Goal: Information Seeking & Learning: Learn about a topic

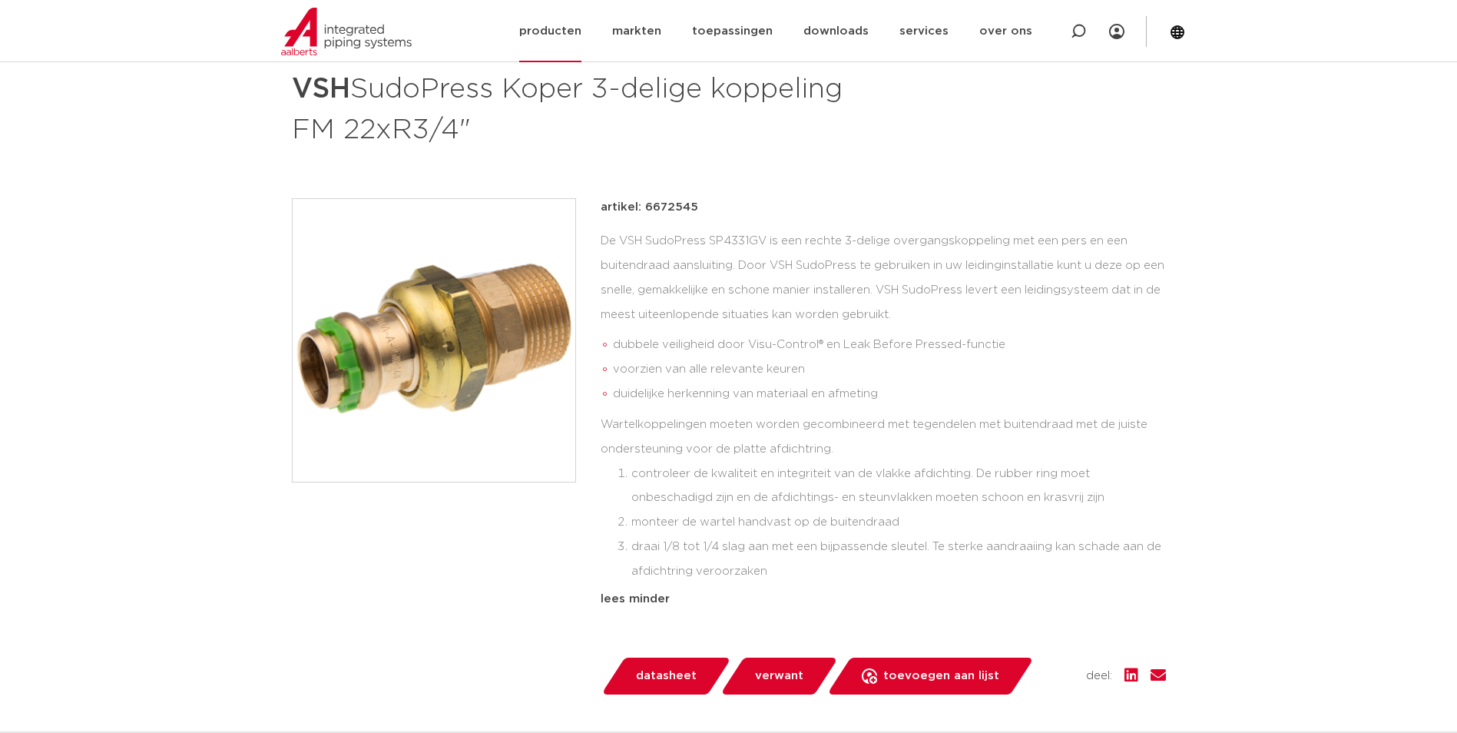
click at [310, 22] on img at bounding box center [346, 32] width 131 height 48
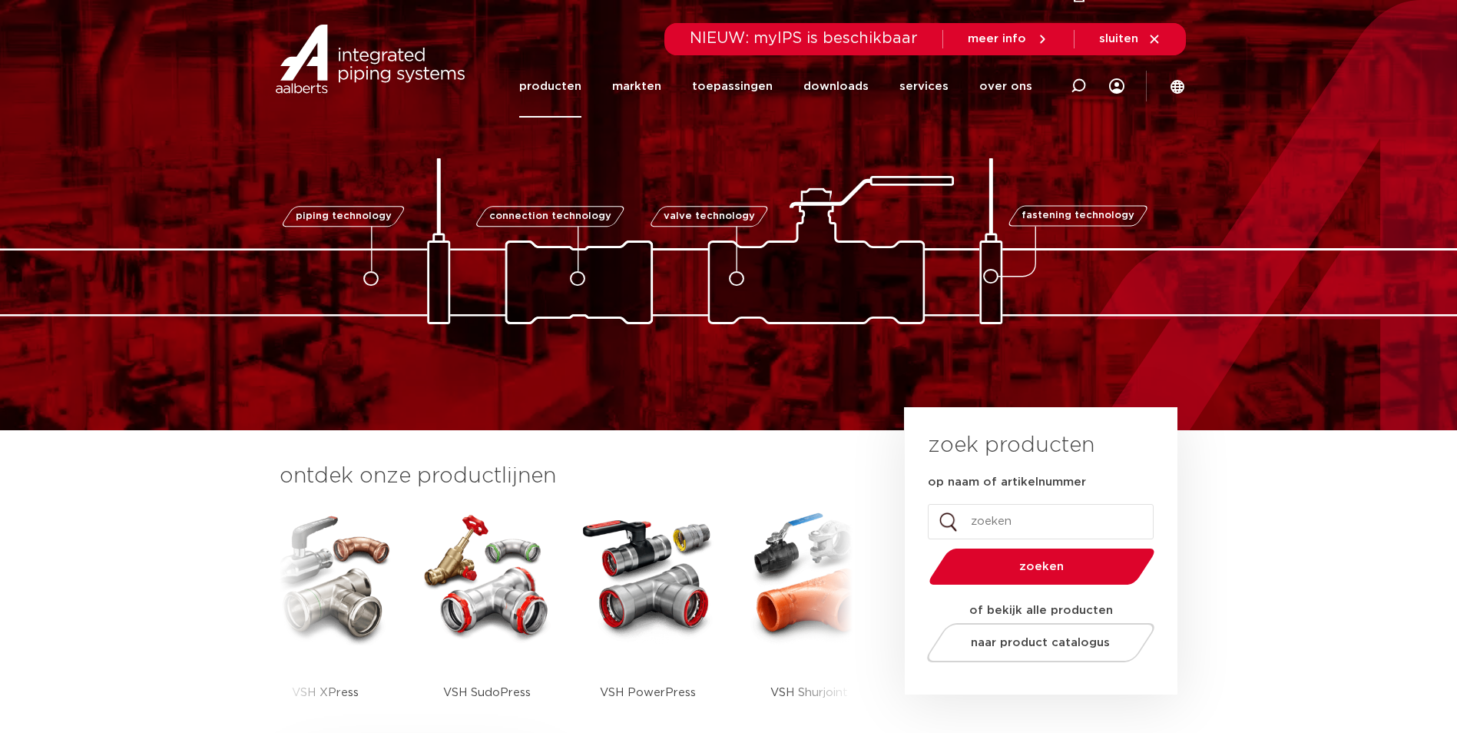
click at [582, 85] on link "producten" at bounding box center [550, 86] width 62 height 62
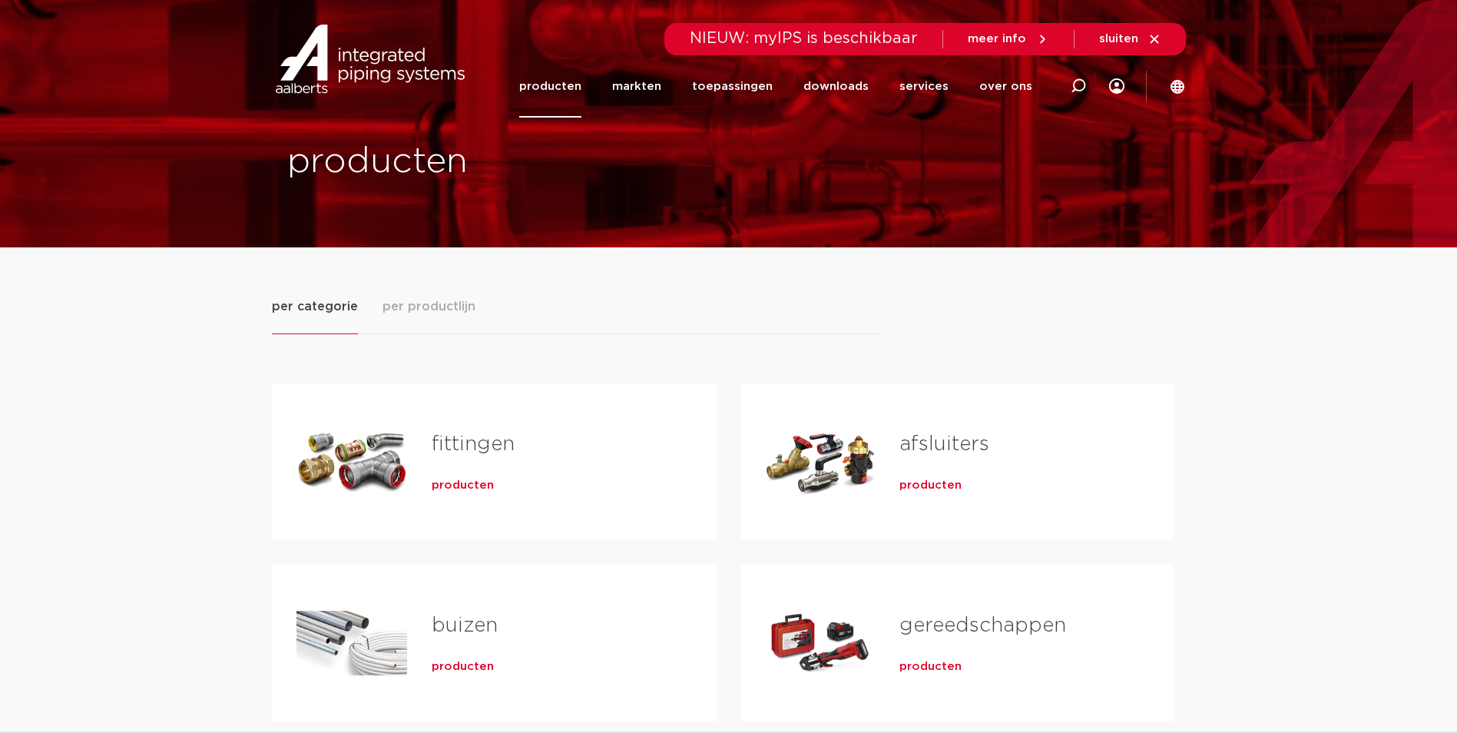
click at [466, 479] on span "producten" at bounding box center [463, 485] width 62 height 15
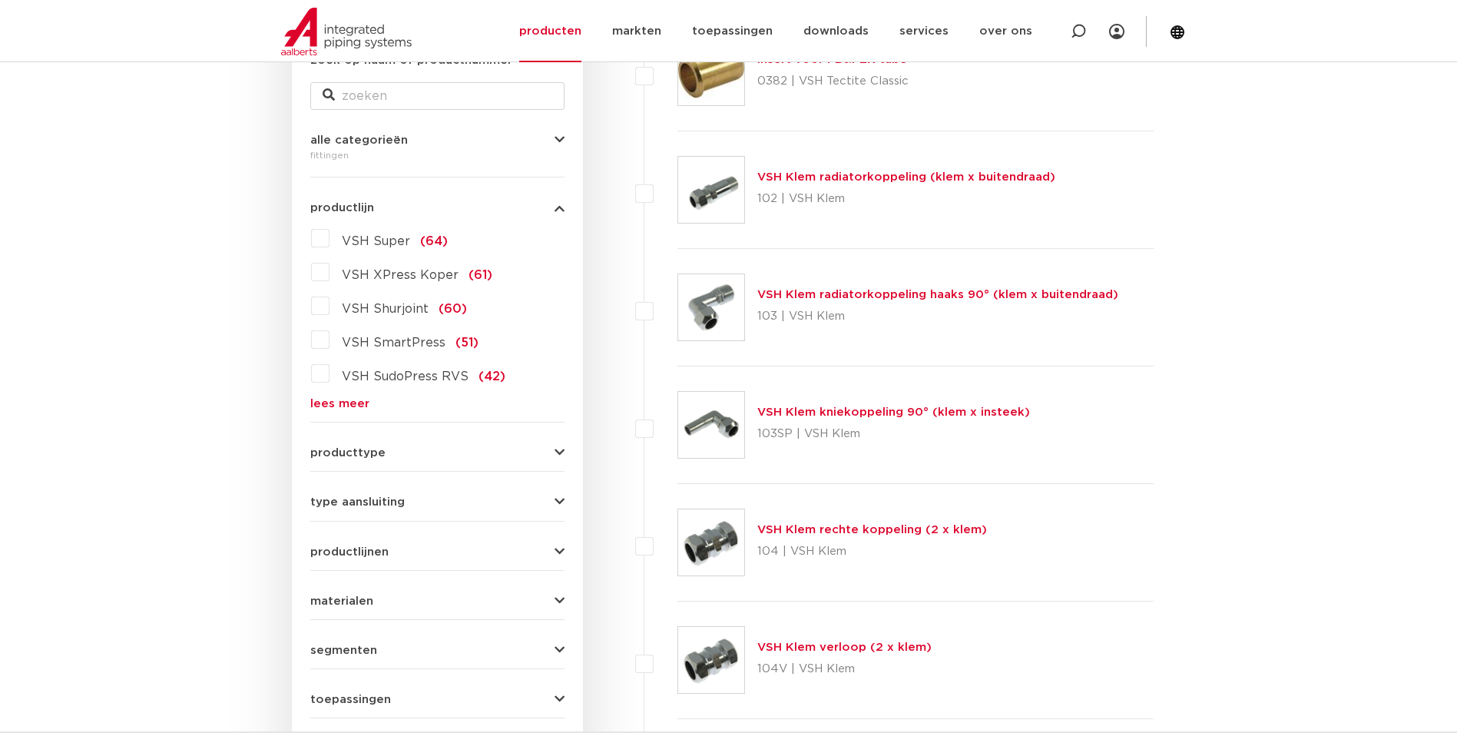
scroll to position [77, 0]
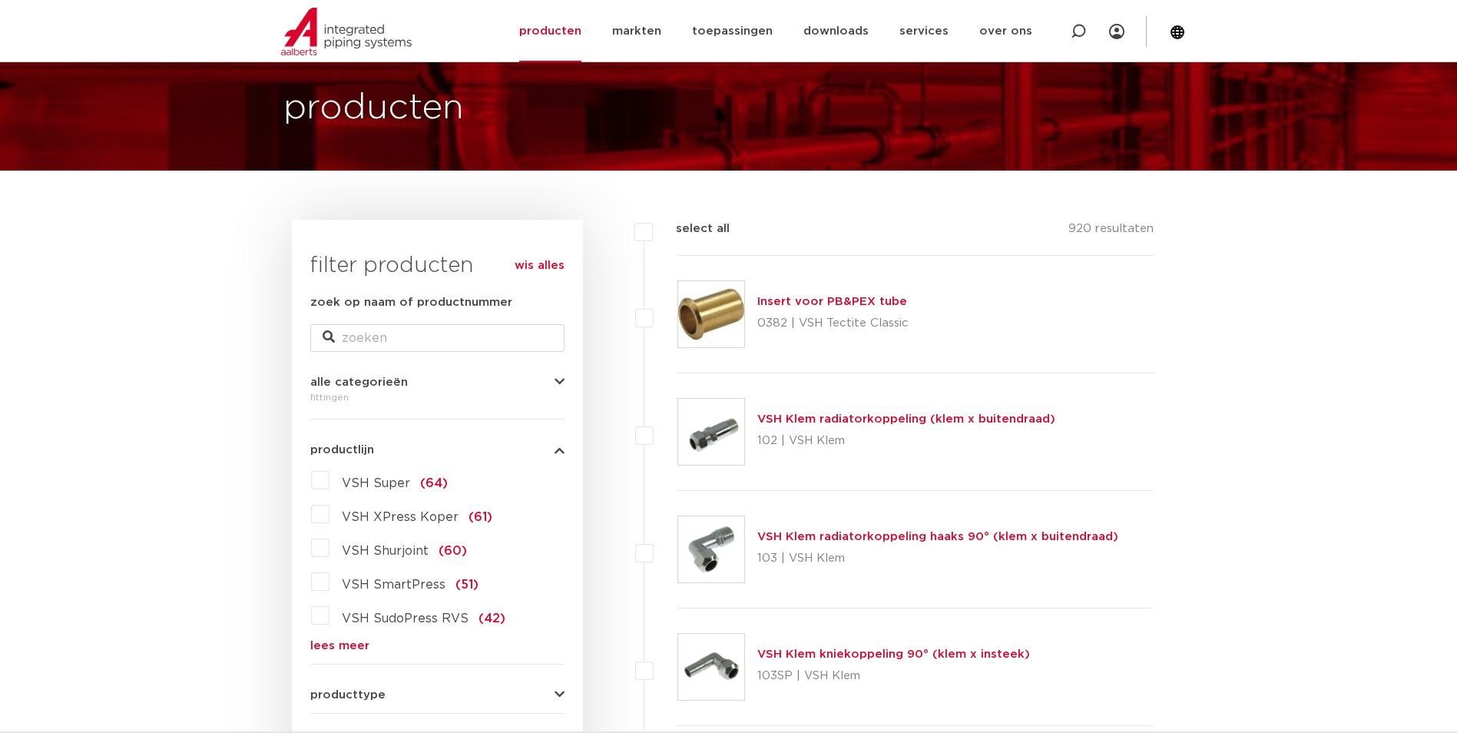
click at [314, 641] on link "lees meer" at bounding box center [437, 646] width 254 height 12
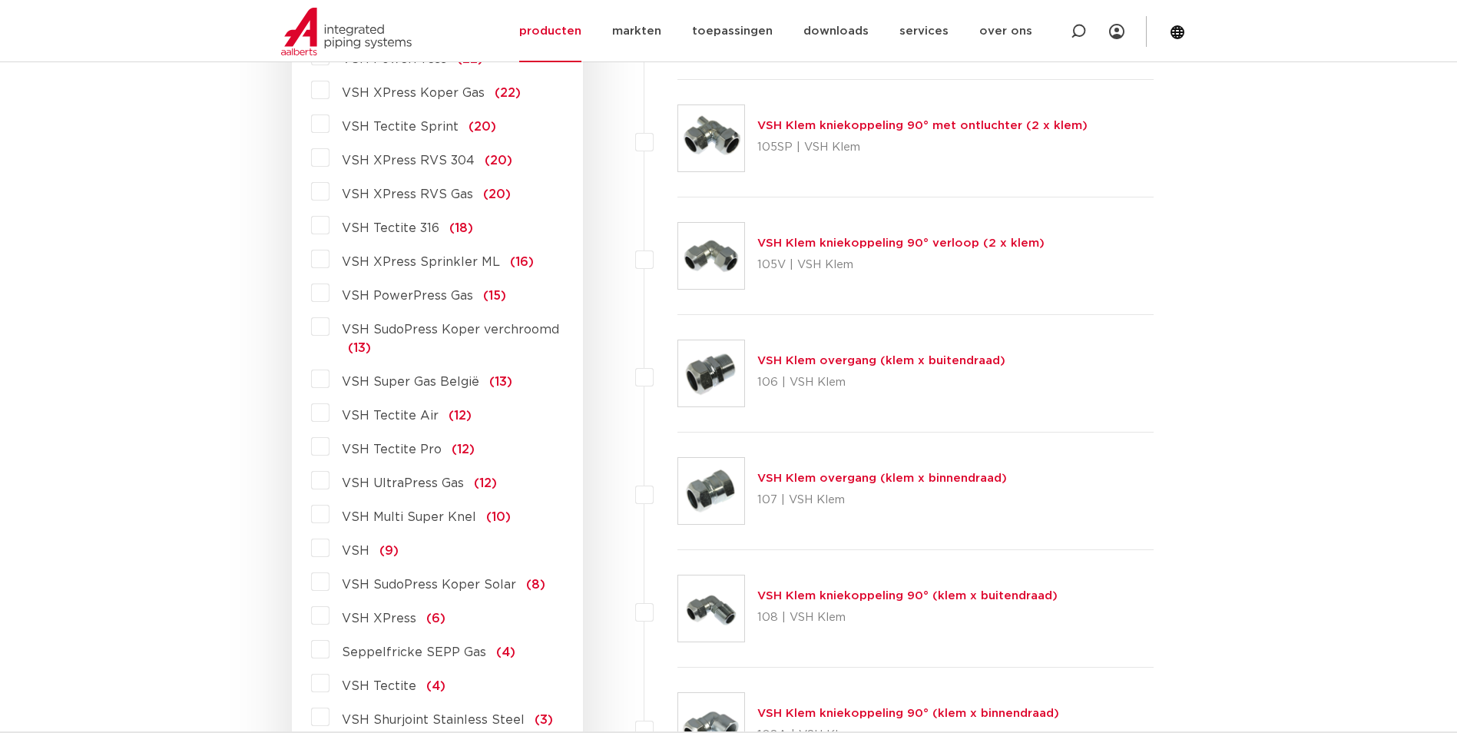
scroll to position [1690, 0]
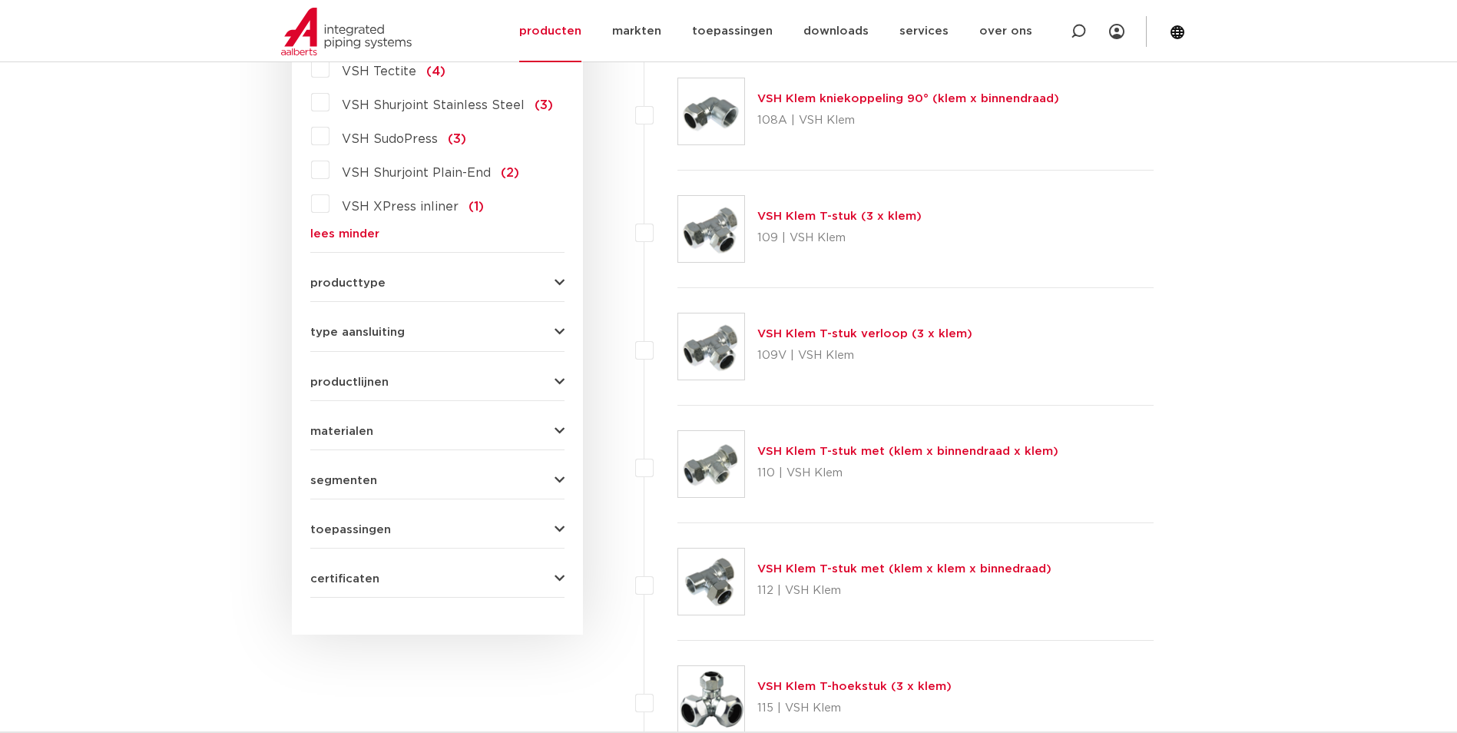
click at [349, 430] on span "materialen" at bounding box center [341, 432] width 63 height 12
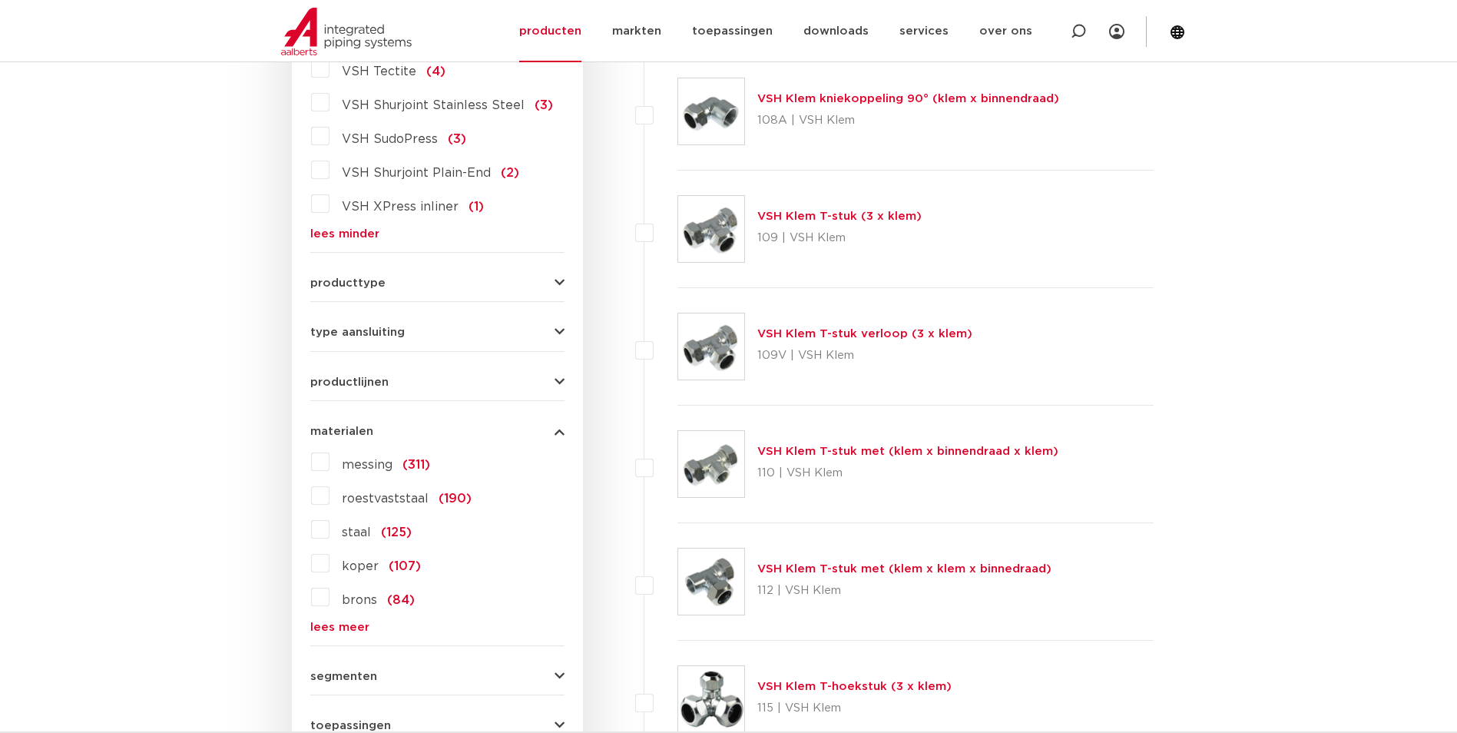
click at [349, 530] on span "staal" at bounding box center [356, 532] width 29 height 12
click at [0, 0] on input "staal (125)" at bounding box center [0, 0] width 0 height 0
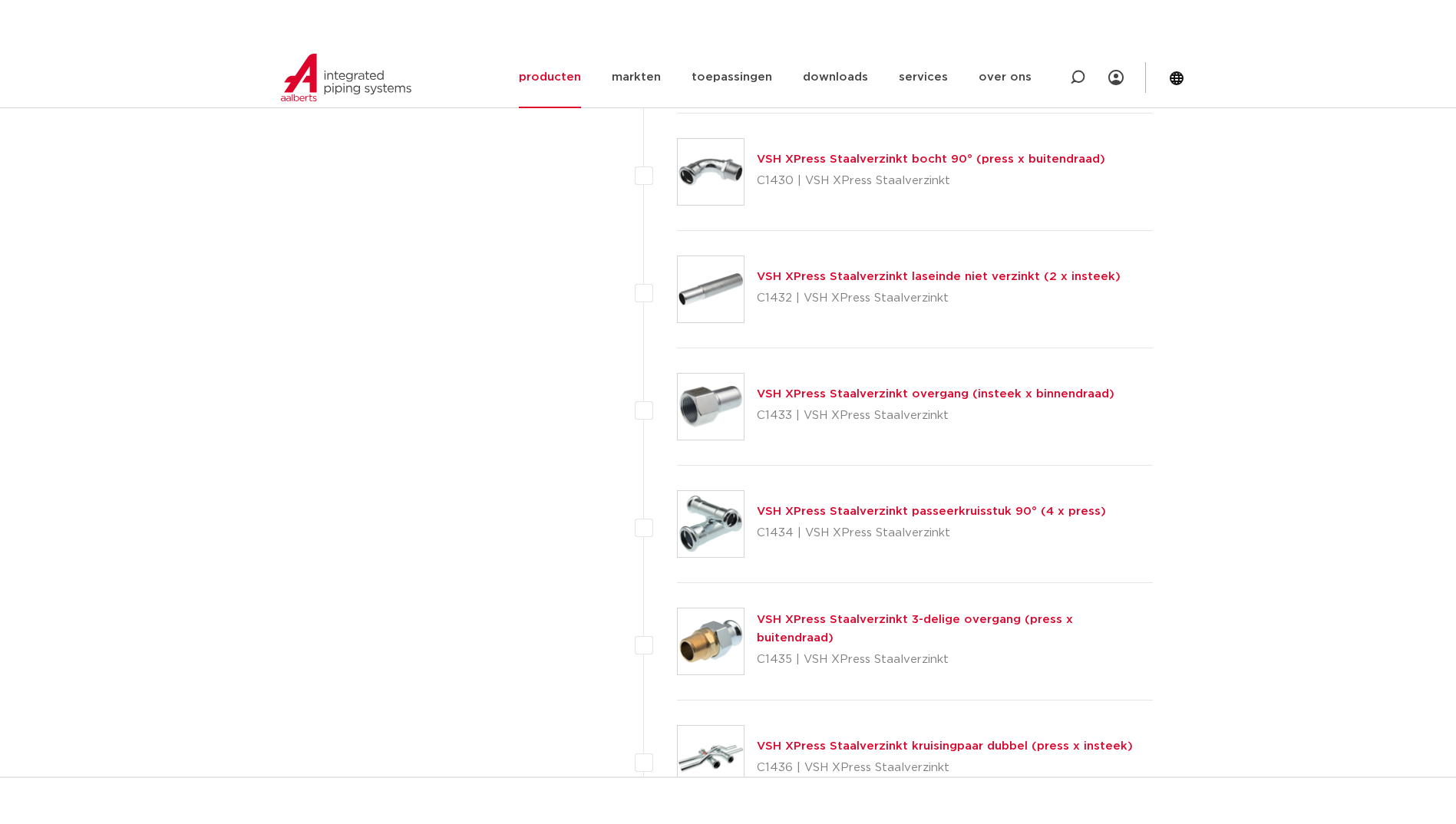
scroll to position [3453, 0]
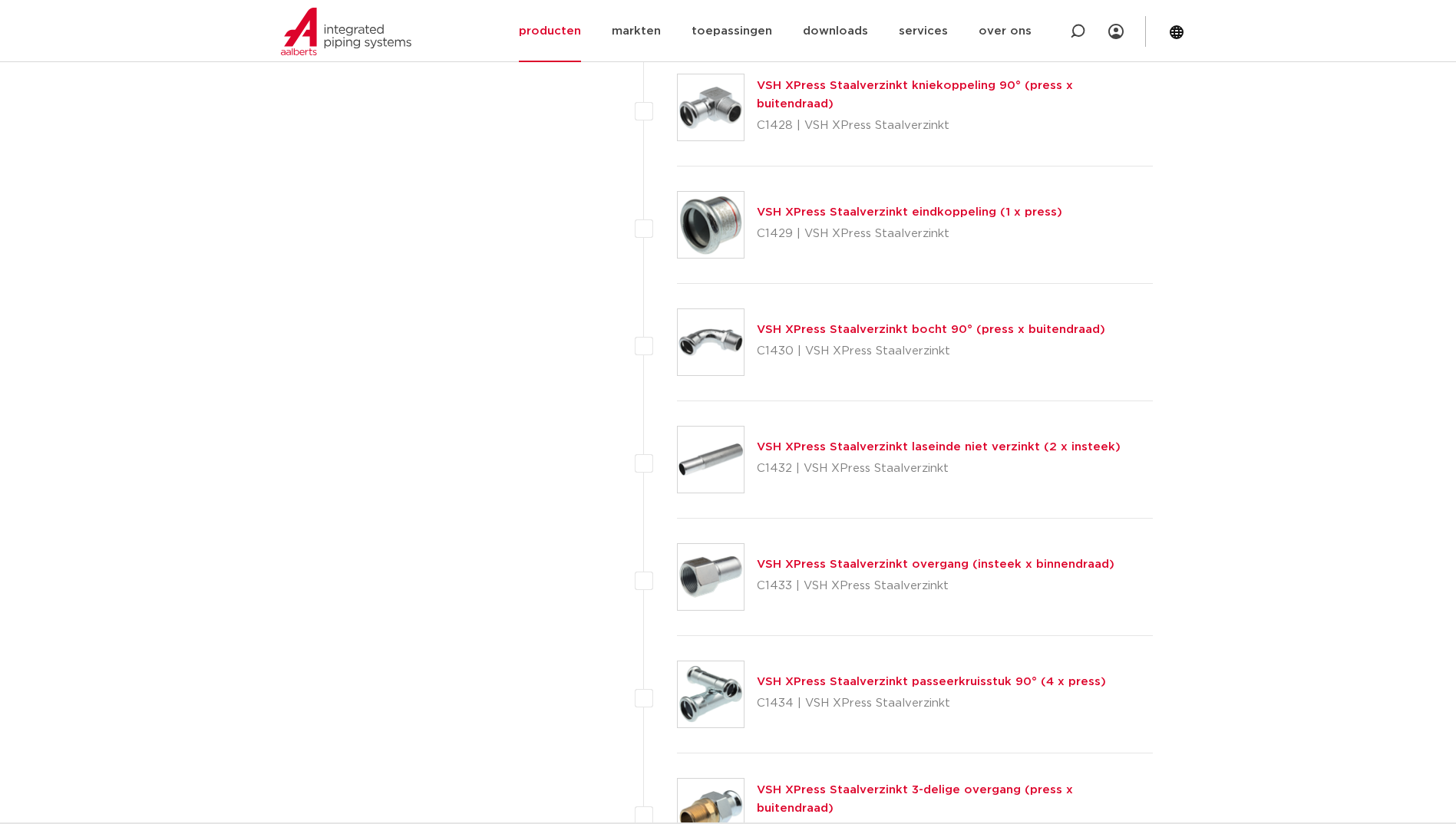
click at [577, 468] on div "wis alles filter producten zoek op naam of productnummer alle categorieën fitti…" at bounding box center [437, 422] width 291 height 7160
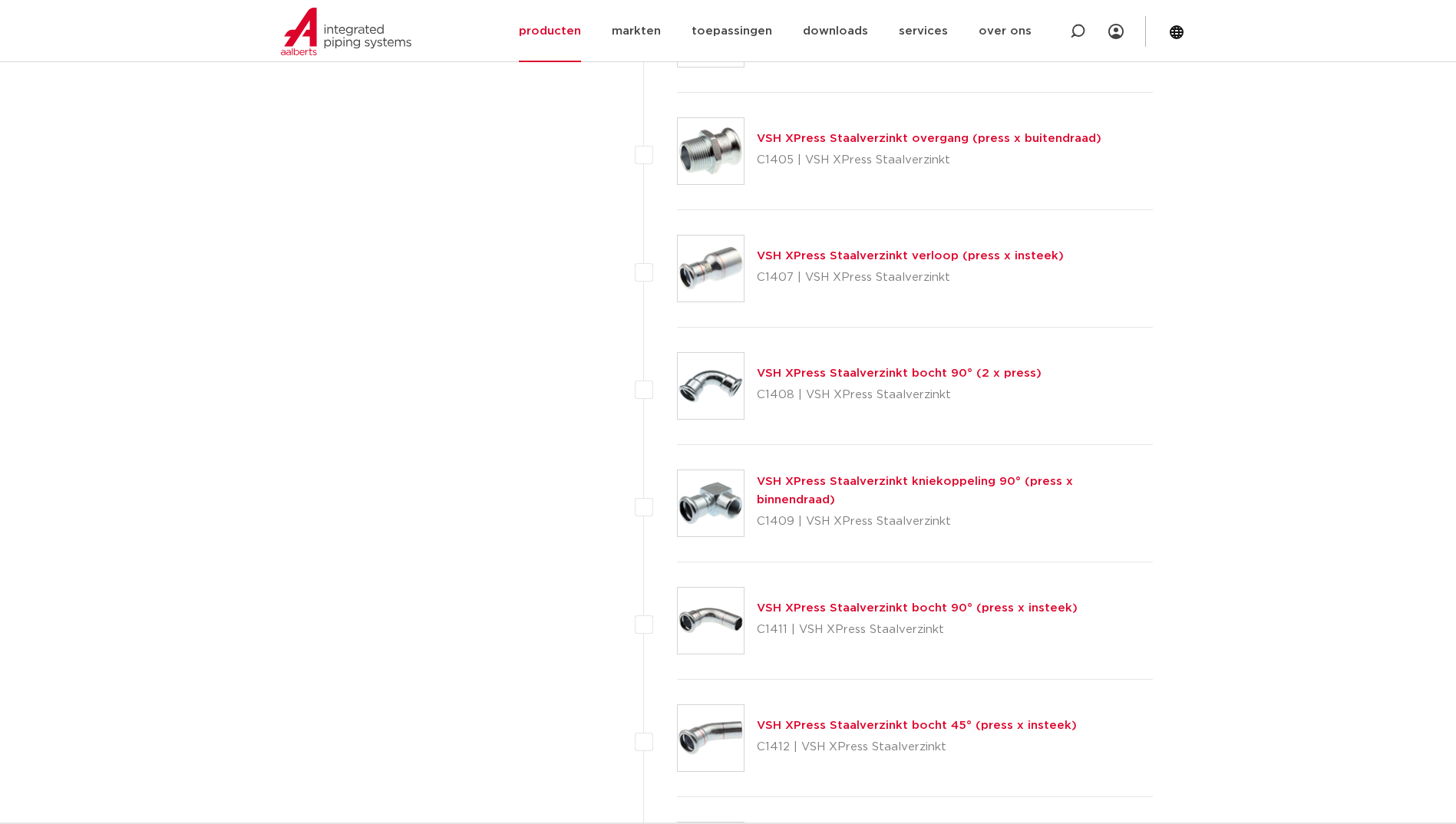
scroll to position [1611, 0]
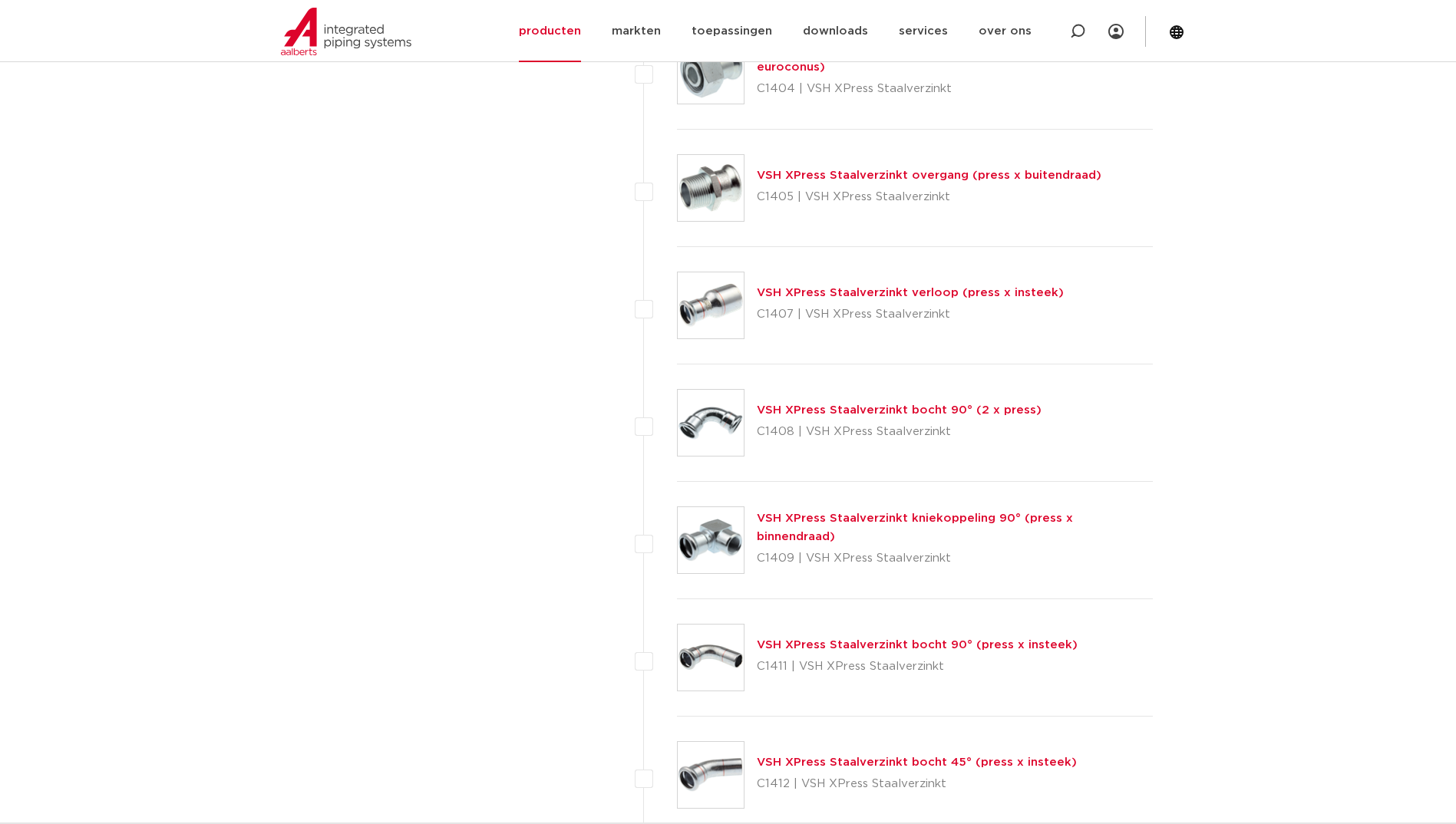
click at [939, 412] on link "VSH XPress Staalverzinkt bocht 90° (2 x press)" at bounding box center [899, 411] width 285 height 12
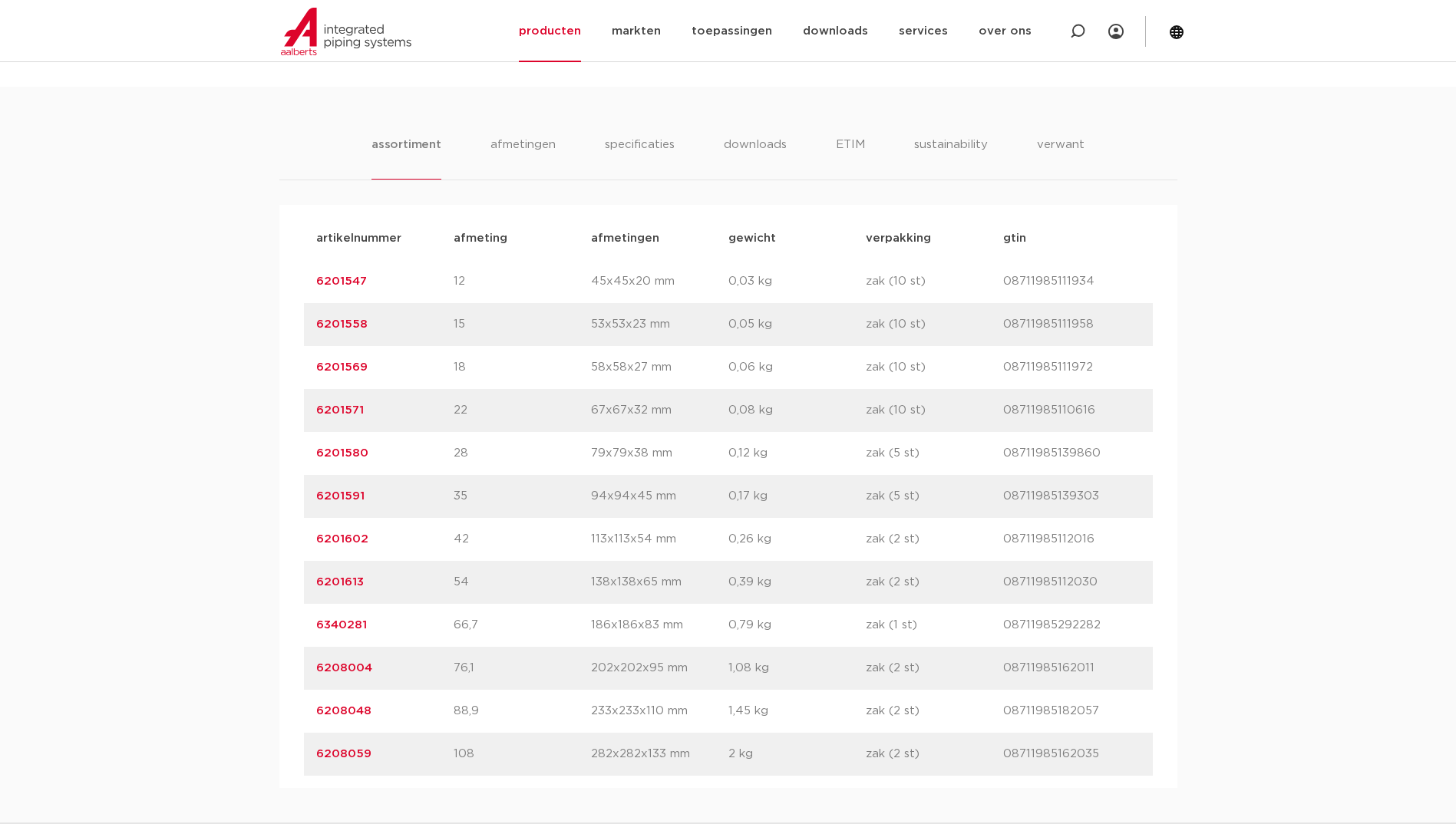
scroll to position [921, 0]
drag, startPoint x: 383, startPoint y: 678, endPoint x: 273, endPoint y: 674, distance: 110.1
click at [273, 674] on div "assortiment [GEOGRAPHIC_DATA] specificaties downloads ETIM sustainability verwa…" at bounding box center [728, 436] width 1456 height 701
copy link "6208004"
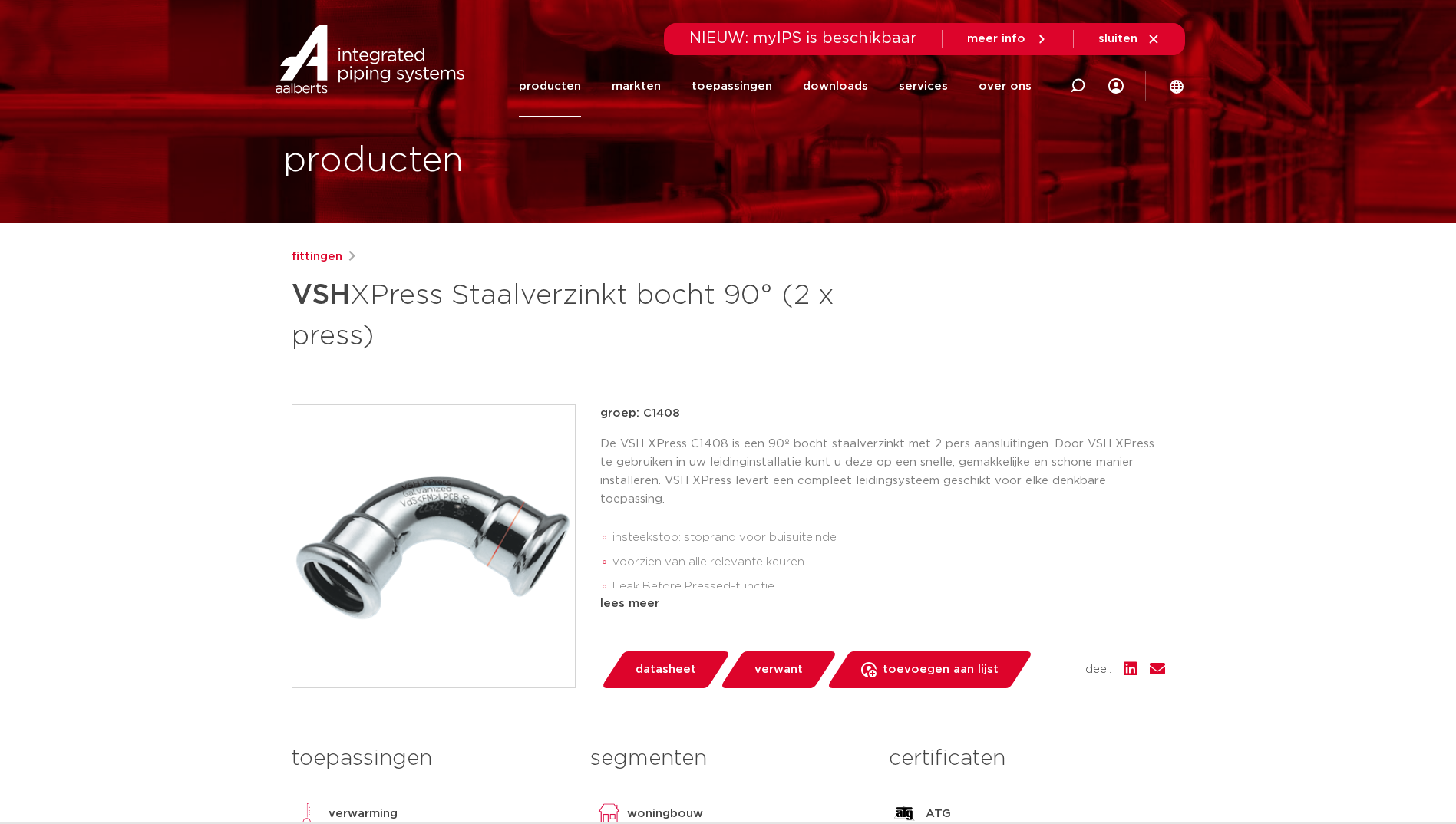
scroll to position [0, 0]
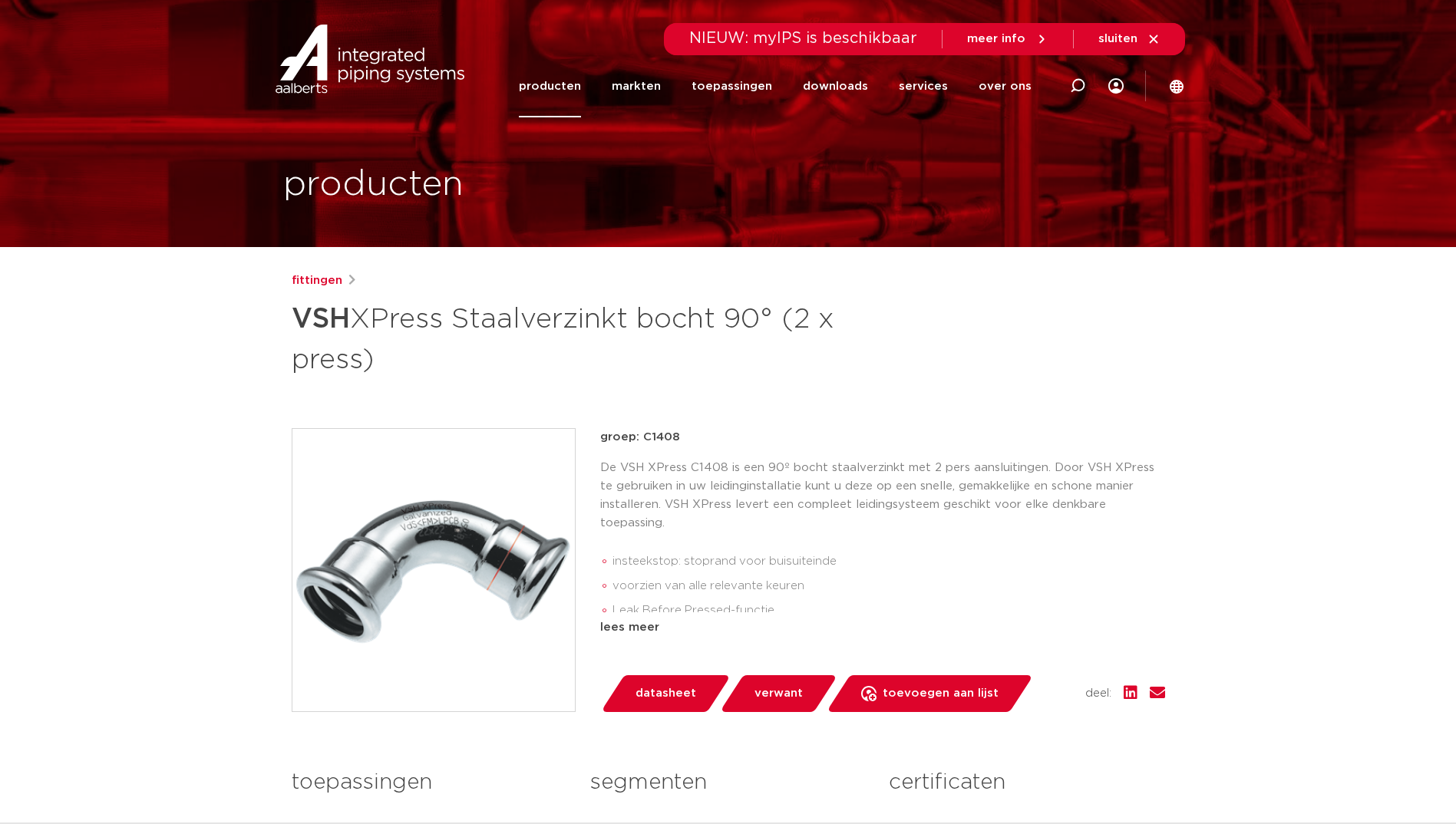
drag, startPoint x: 284, startPoint y: 319, endPoint x: 459, endPoint y: 363, distance: 180.4
click at [459, 363] on div "fittingen VSH XPress Staalverzinkt bocht 90° (2 x press) groep: C1408 insteekst…" at bounding box center [728, 639] width 898 height 735
copy h1 "VSH XPress Staalverzinkt bocht 90° (2 x press)"
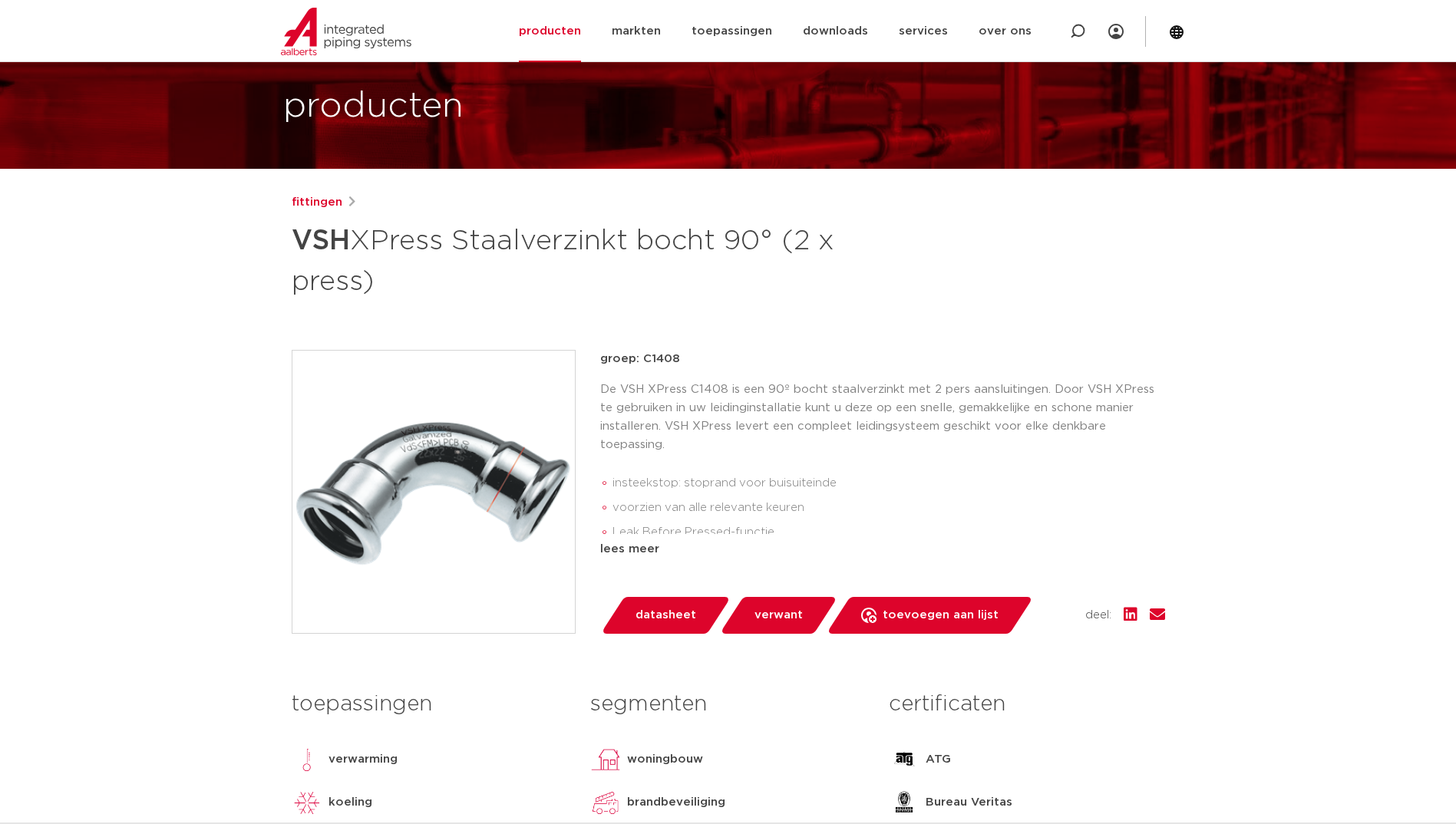
scroll to position [77, 0]
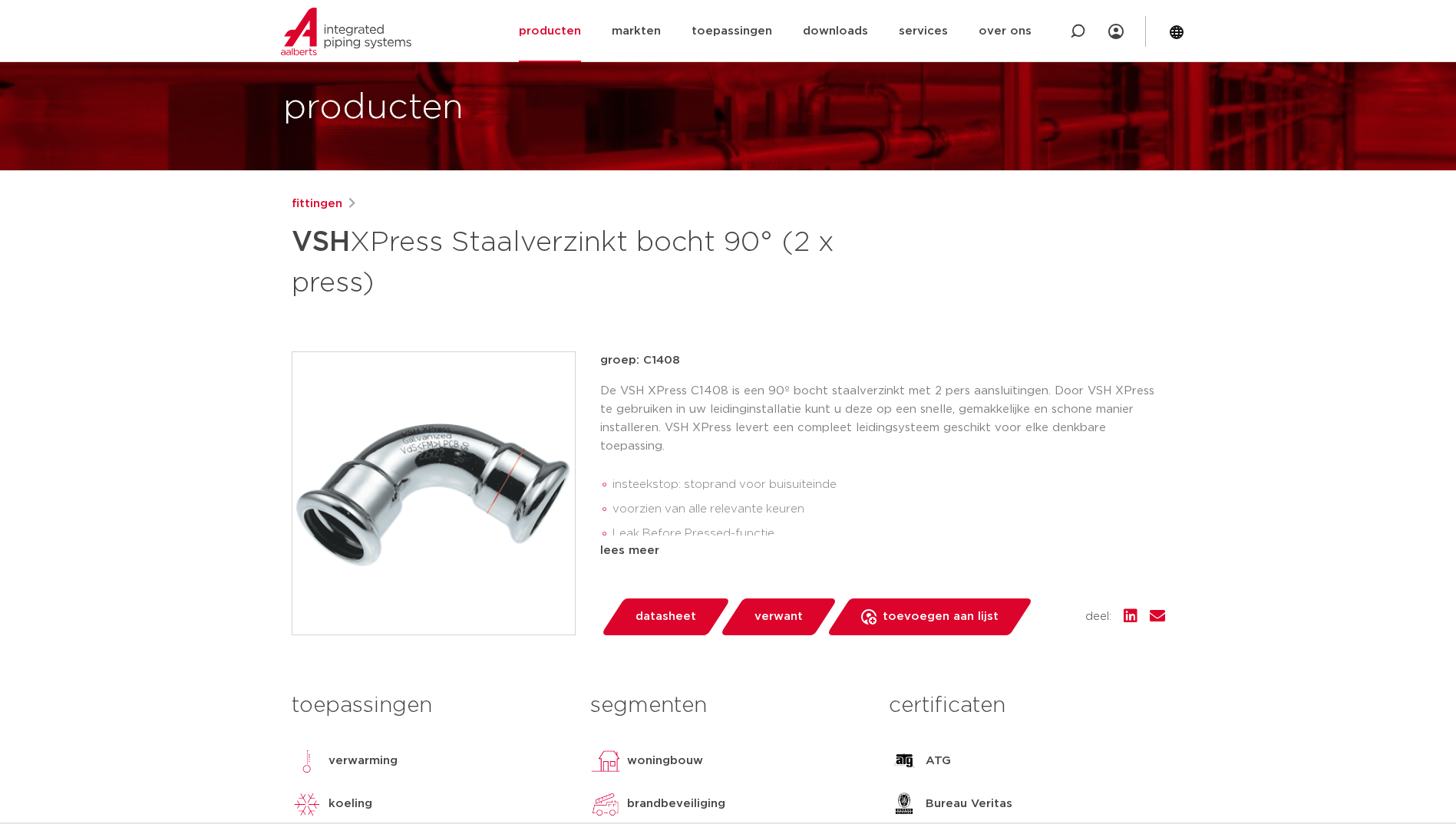
drag, startPoint x: 681, startPoint y: 363, endPoint x: 643, endPoint y: 366, distance: 38.1
click at [643, 366] on p "groep: C1408" at bounding box center [882, 361] width 565 height 18
copy p "C1408"
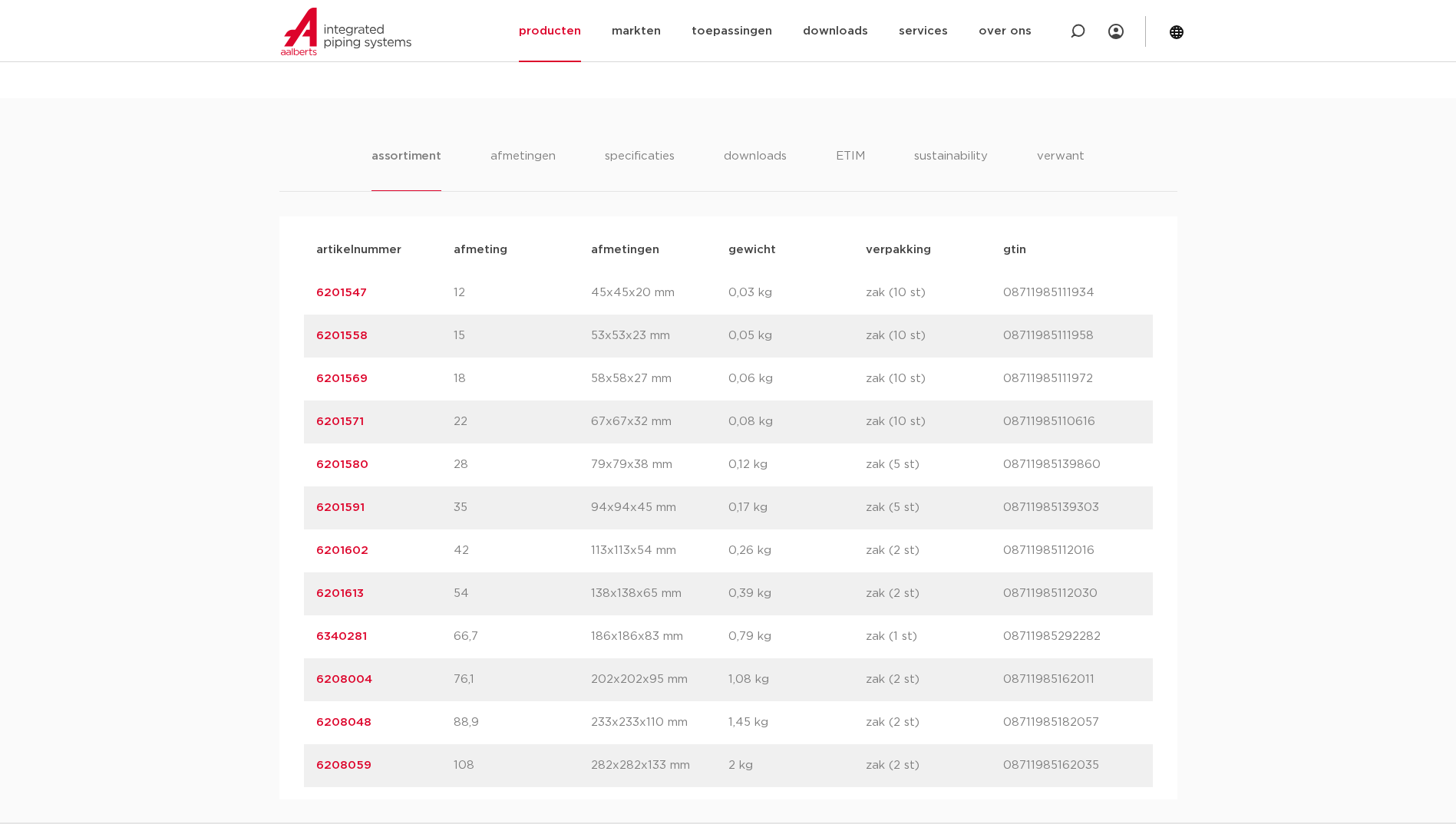
scroll to position [921, 0]
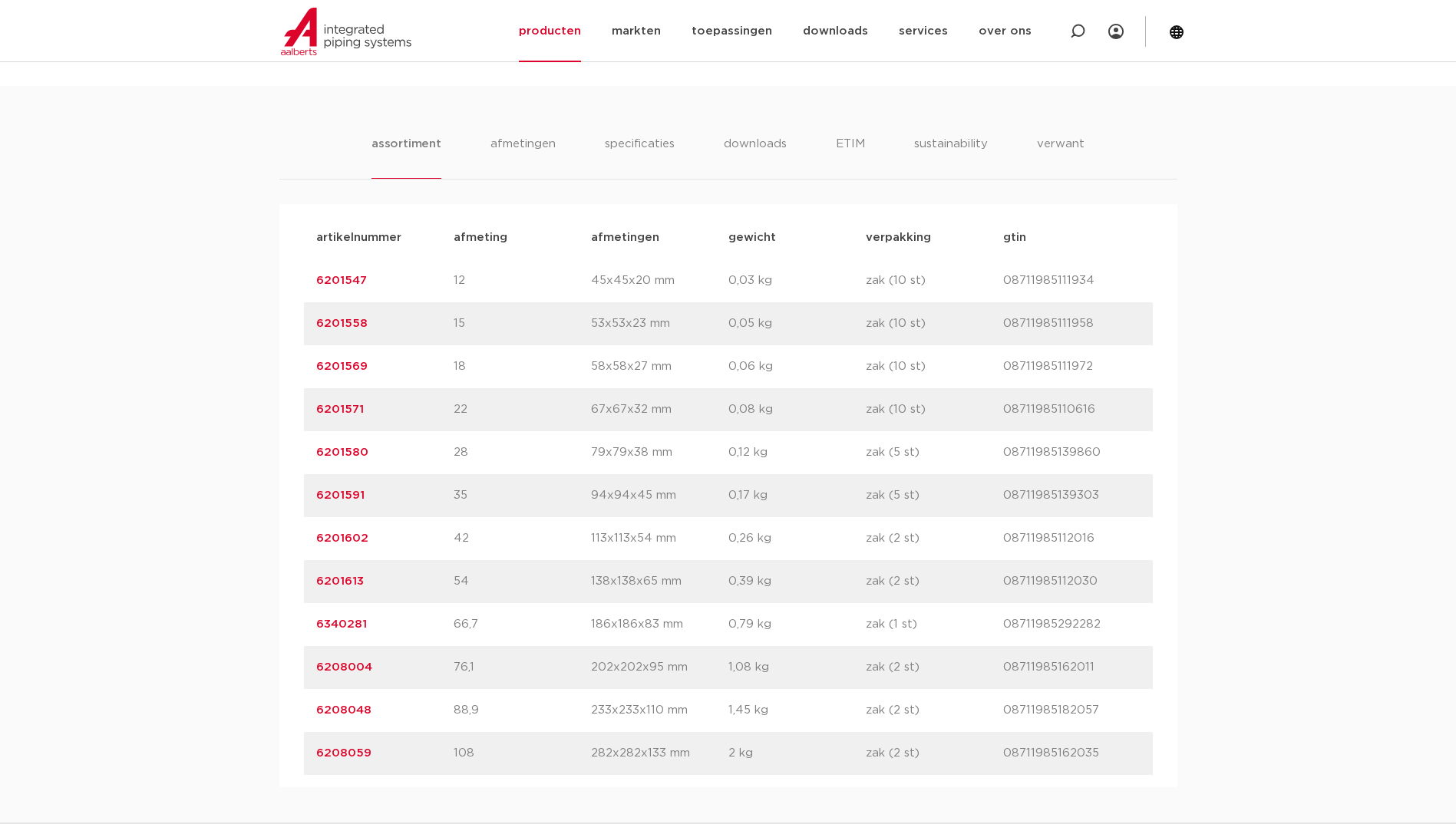
drag, startPoint x: 374, startPoint y: 627, endPoint x: 310, endPoint y: 634, distance: 64.4
click at [310, 634] on div "artikelnummer 6340281 afmeting 66,7 afmetingen 186x186x83 mm gewicht 0,79 kg ve…" at bounding box center [728, 624] width 849 height 43
copy link "6340281"
drag, startPoint x: 387, startPoint y: 667, endPoint x: 154, endPoint y: 667, distance: 233.0
click at [154, 667] on div "assortiment afmetingen specificaties downloads ETIM sustainability verwant asso…" at bounding box center [728, 436] width 1456 height 701
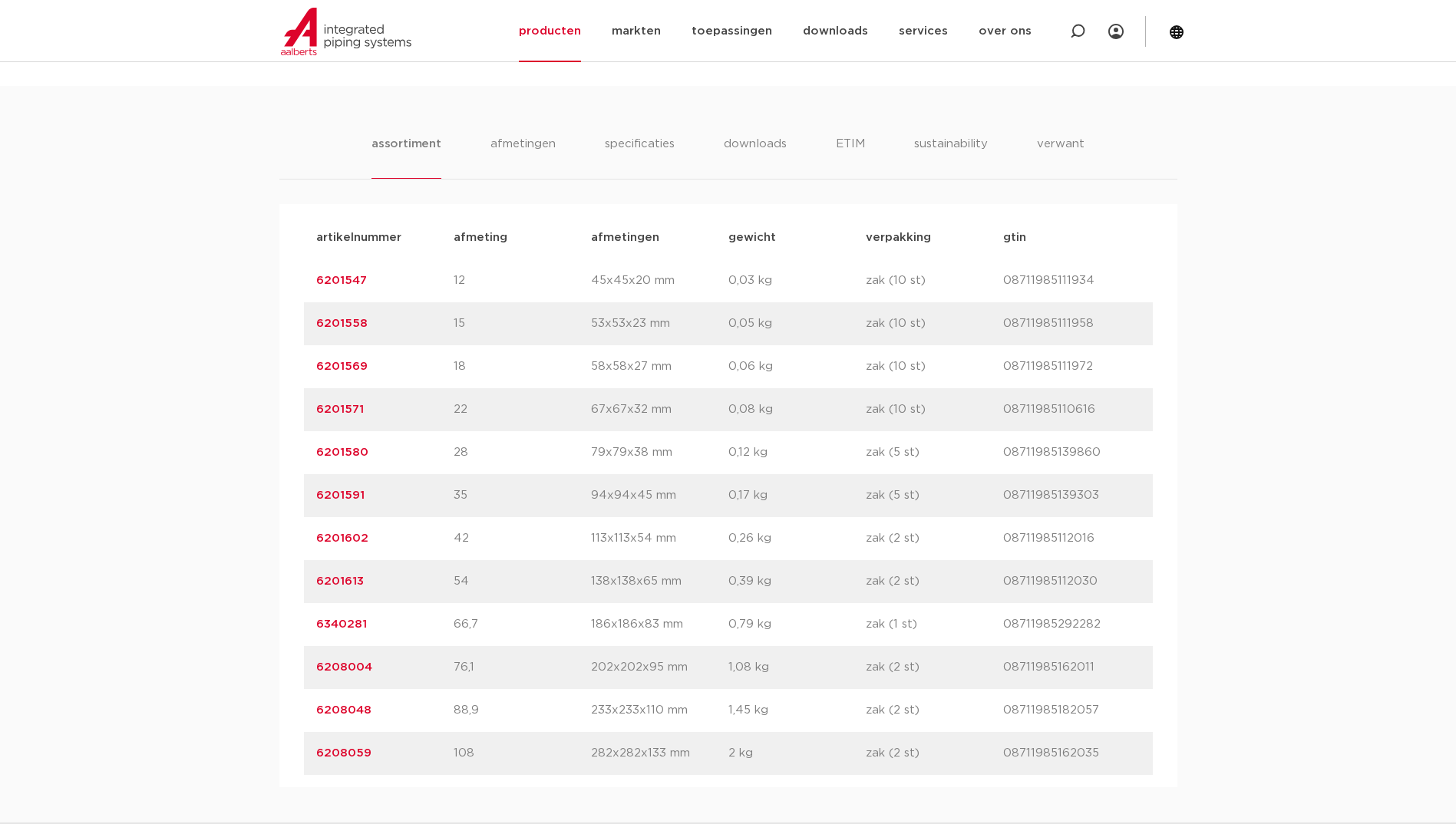
copy link "6208004"
drag, startPoint x: 372, startPoint y: 711, endPoint x: 258, endPoint y: 711, distance: 114.0
click at [258, 711] on div "assortiment afmetingen specificaties downloads ETIM sustainability verwant asso…" at bounding box center [728, 436] width 1456 height 701
copy link "6208048"
click at [346, 752] on link "6208059" at bounding box center [344, 753] width 55 height 12
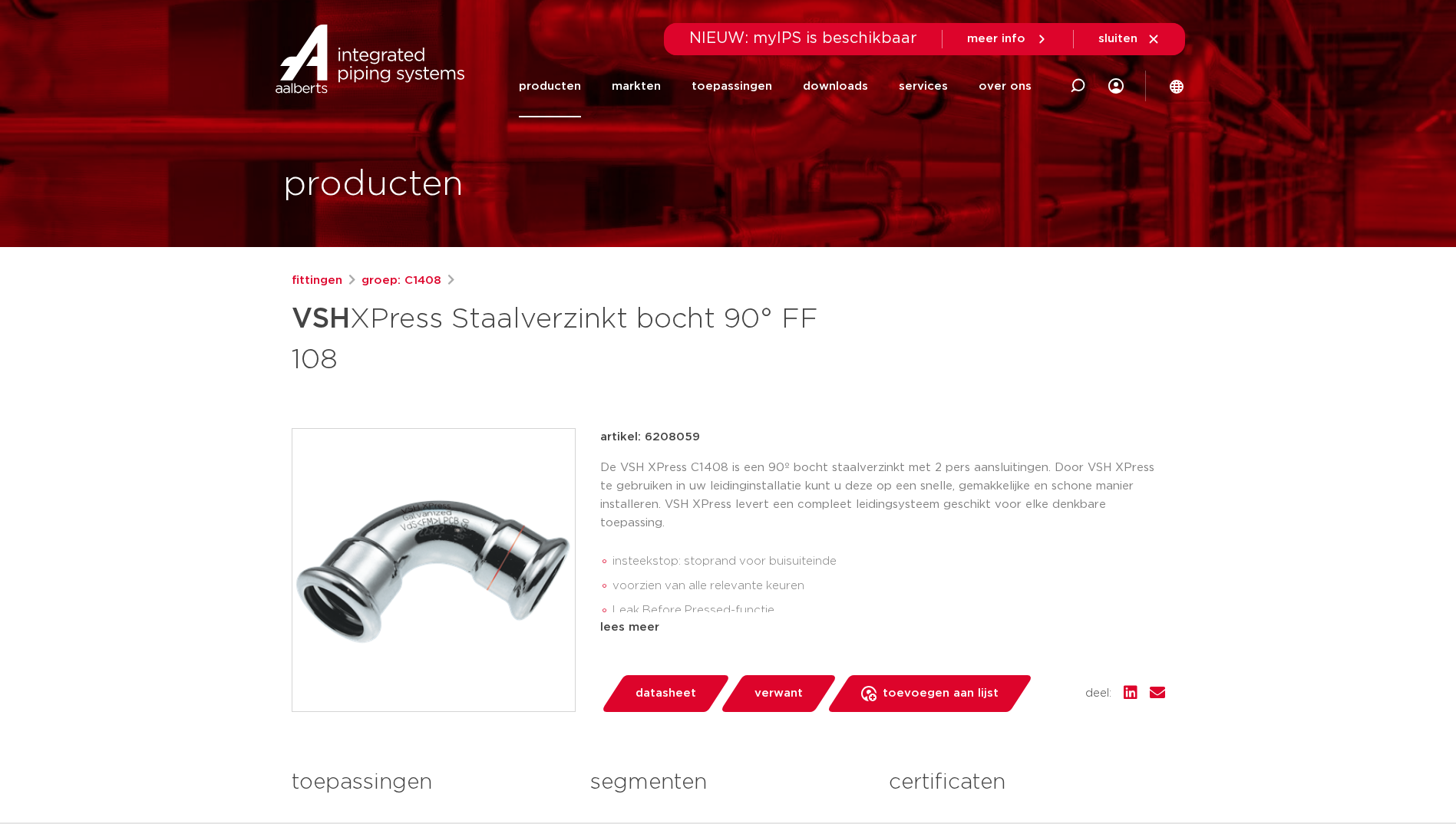
drag, startPoint x: 704, startPoint y: 431, endPoint x: 645, endPoint y: 438, distance: 59.4
click at [645, 438] on div "artikel: 6208059" at bounding box center [882, 437] width 565 height 18
copy p "6208059"
click at [454, 346] on h1 "VSH XPress Staalverzinkt bocht 90° FF 108" at bounding box center [580, 338] width 577 height 83
drag, startPoint x: 285, startPoint y: 308, endPoint x: 375, endPoint y: 354, distance: 101.1
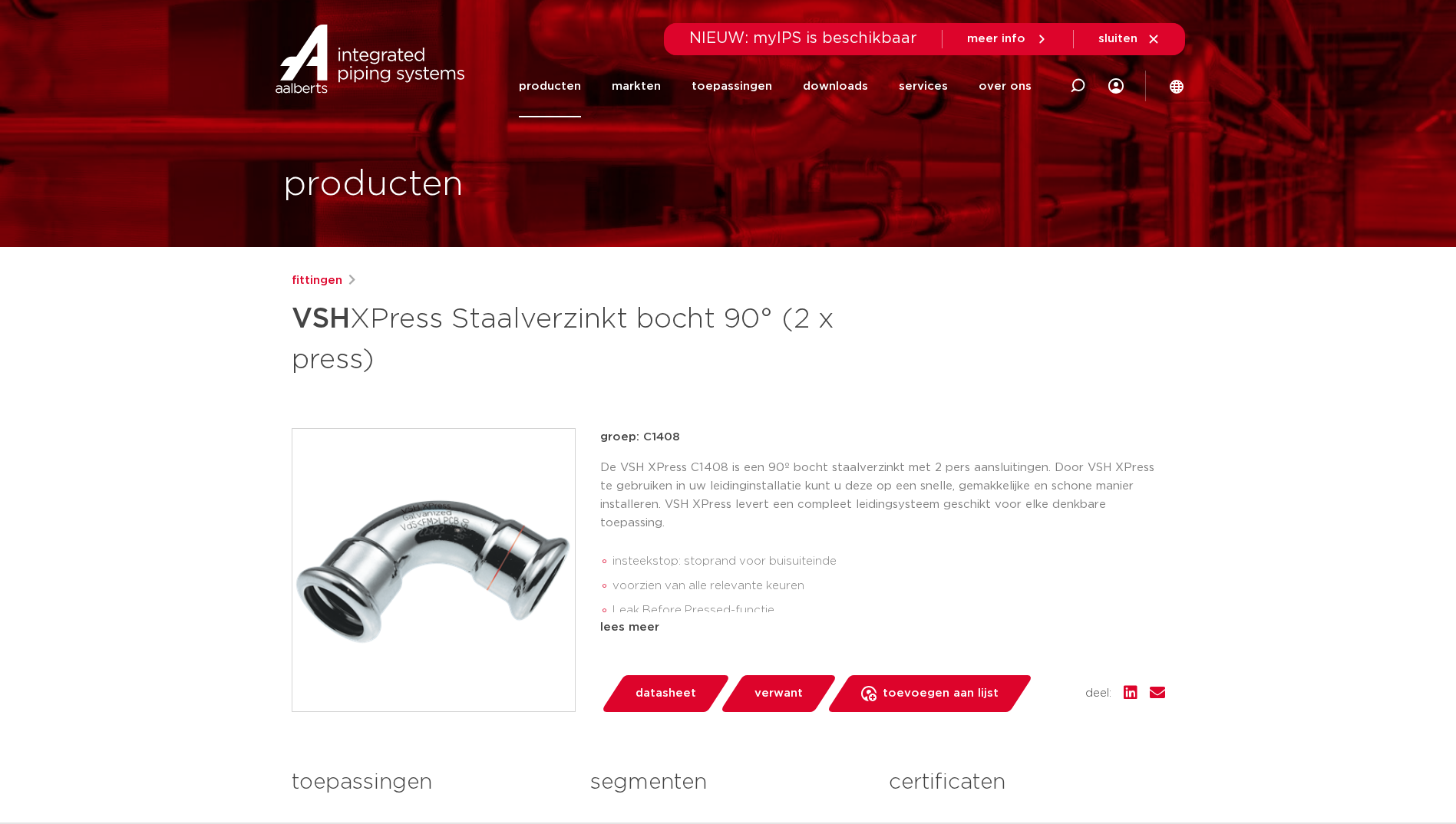
click at [375, 354] on div "fittingen VSH XPress Staalverzinkt bocht 90° (2 x press) groep: C1408 insteekst…" at bounding box center [728, 639] width 898 height 735
copy h1 "VSH XPress Staalverzinkt bocht 90° (2 x press)"
click at [758, 366] on h1 "VSH XPress Staalverzinkt bocht 90° (2 x press)" at bounding box center [580, 338] width 577 height 83
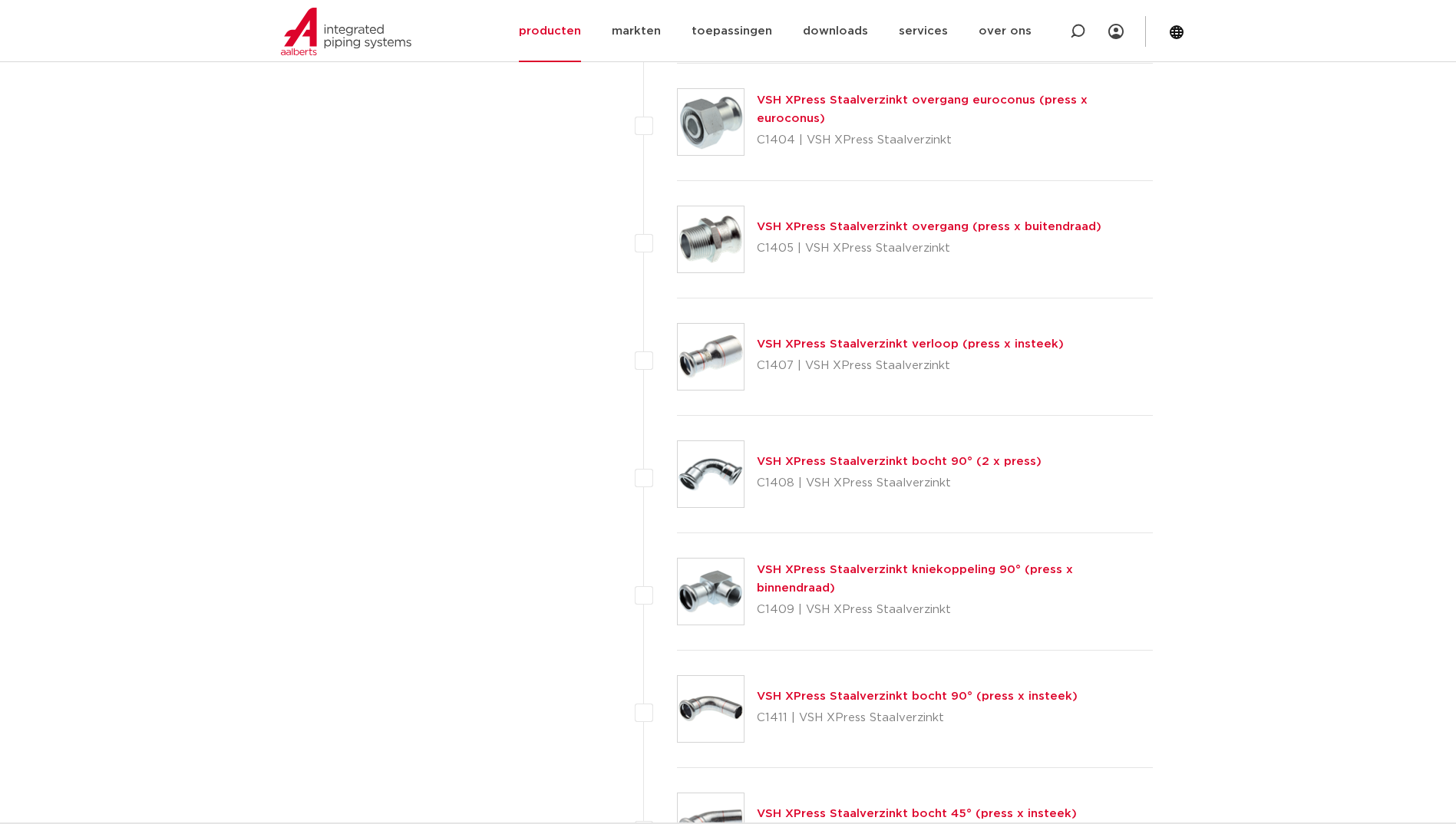
scroll to position [1842, 0]
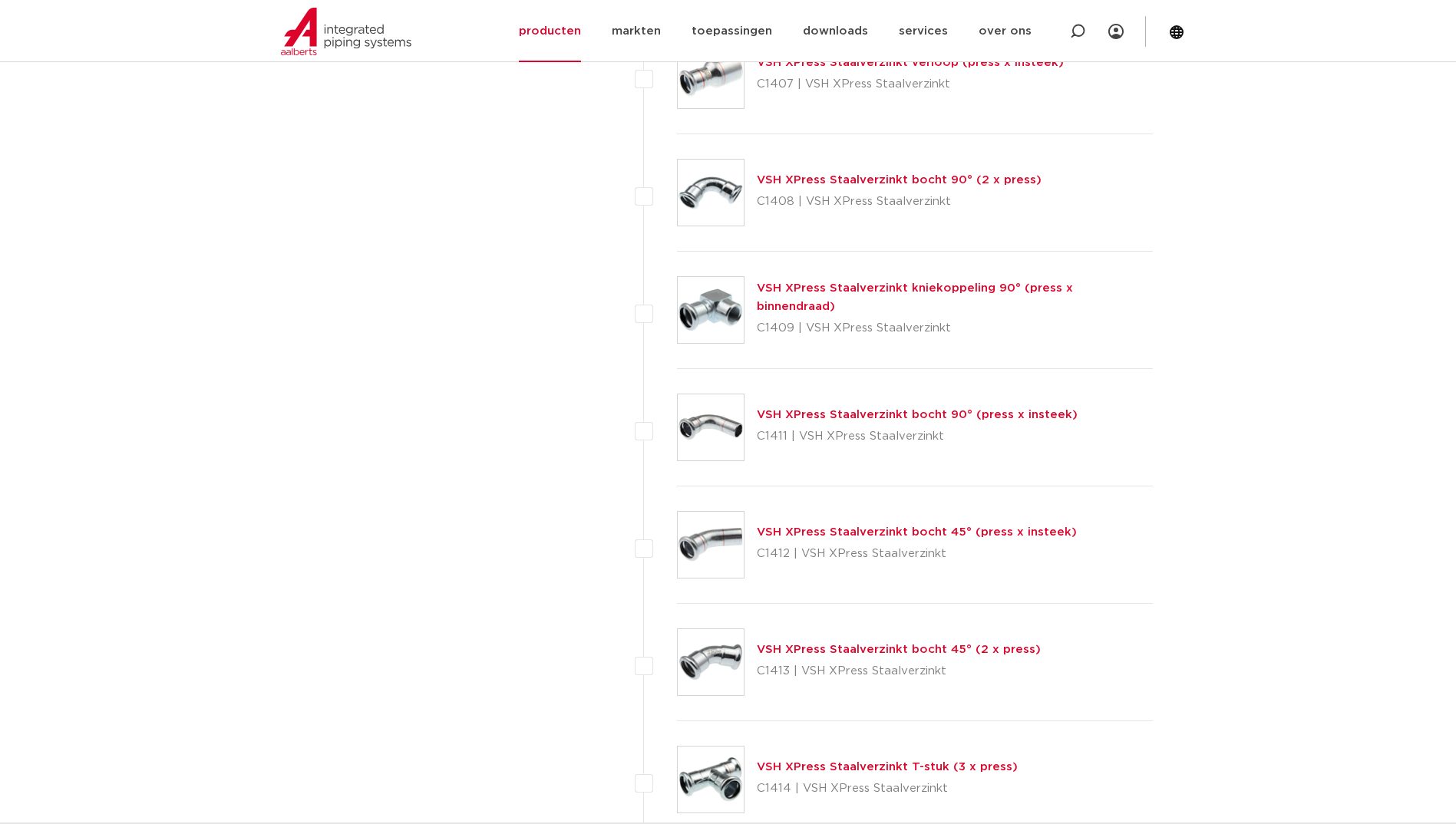
click at [860, 415] on link "VSH XPress Staalverzinkt bocht 90° (press x insteek)" at bounding box center [917, 414] width 321 height 12
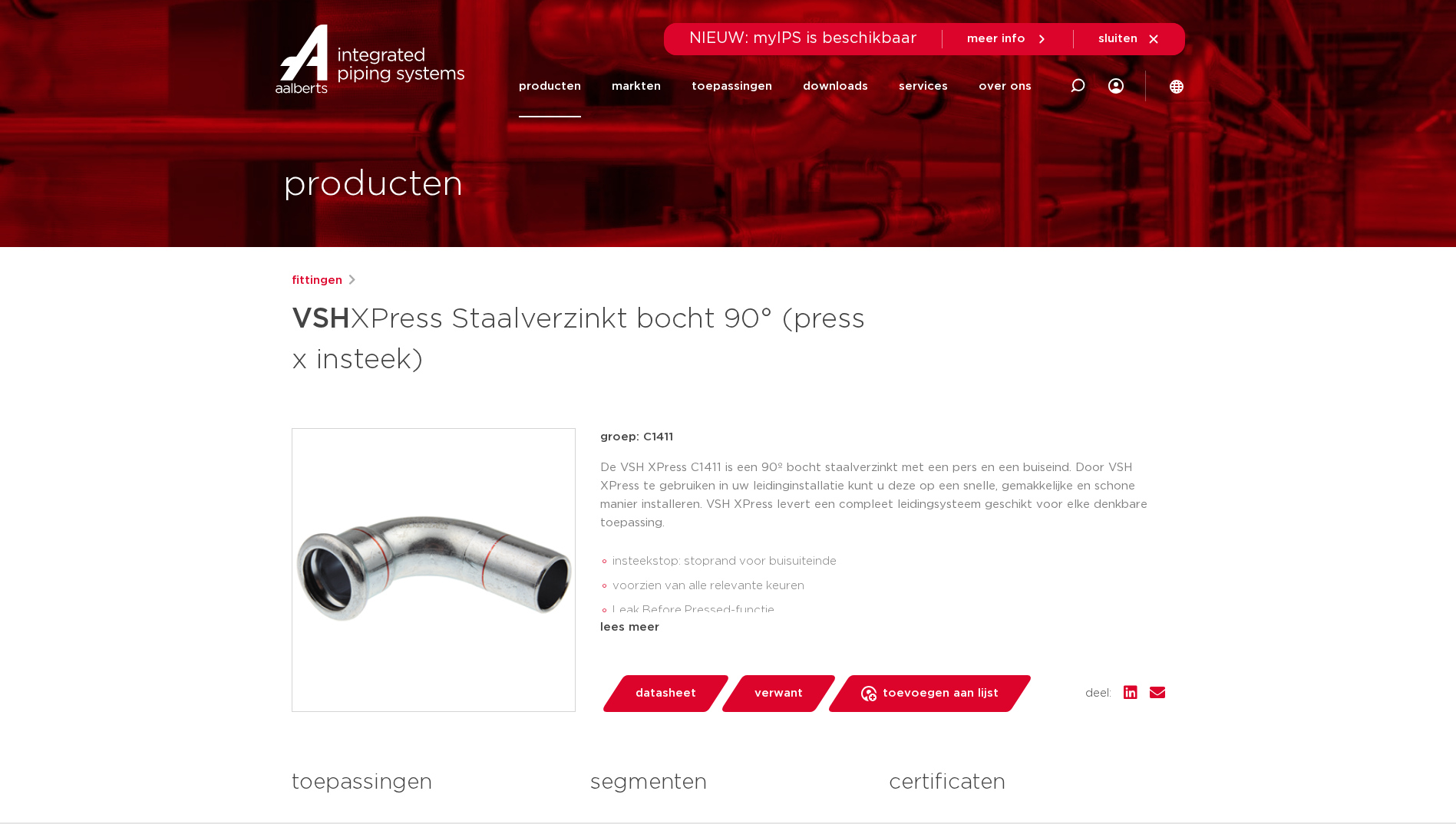
drag, startPoint x: 300, startPoint y: 317, endPoint x: 541, endPoint y: 363, distance: 245.4
click at [541, 363] on h1 "VSH XPress Staalverzinkt bocht 90° (press x insteek)" at bounding box center [580, 338] width 577 height 83
copy h1 "VSH XPress Staalverzinkt bocht 90° (press x insteek)"
click at [606, 380] on div "fittingen VSH XPress Staalverzinkt bocht 90° (press x insteek) groep: C1411 ins…" at bounding box center [728, 639] width 898 height 735
drag, startPoint x: 679, startPoint y: 445, endPoint x: 645, endPoint y: 443, distance: 34.1
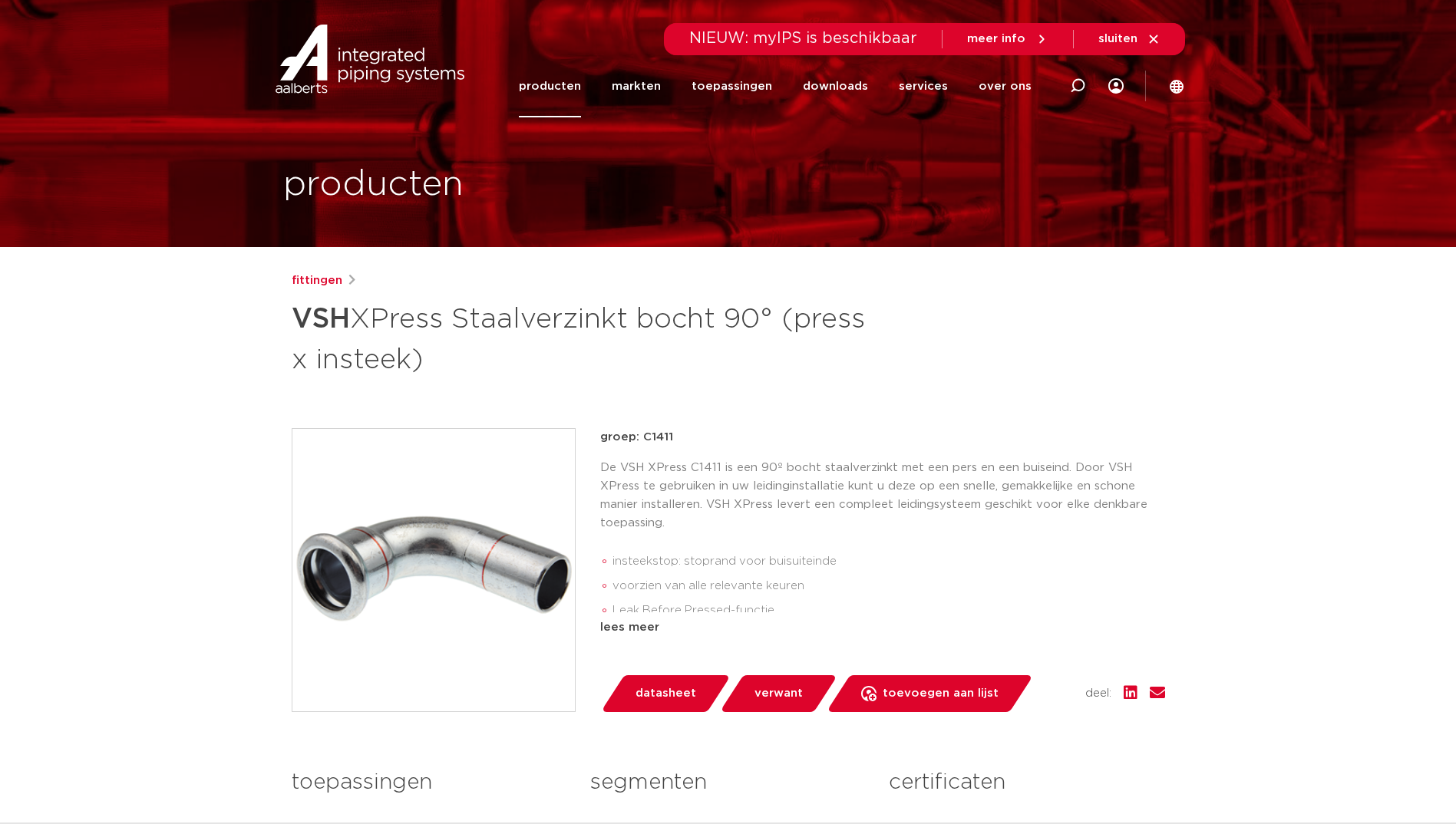
click at [645, 443] on p "groep: C1411" at bounding box center [882, 437] width 565 height 18
copy p "C1411"
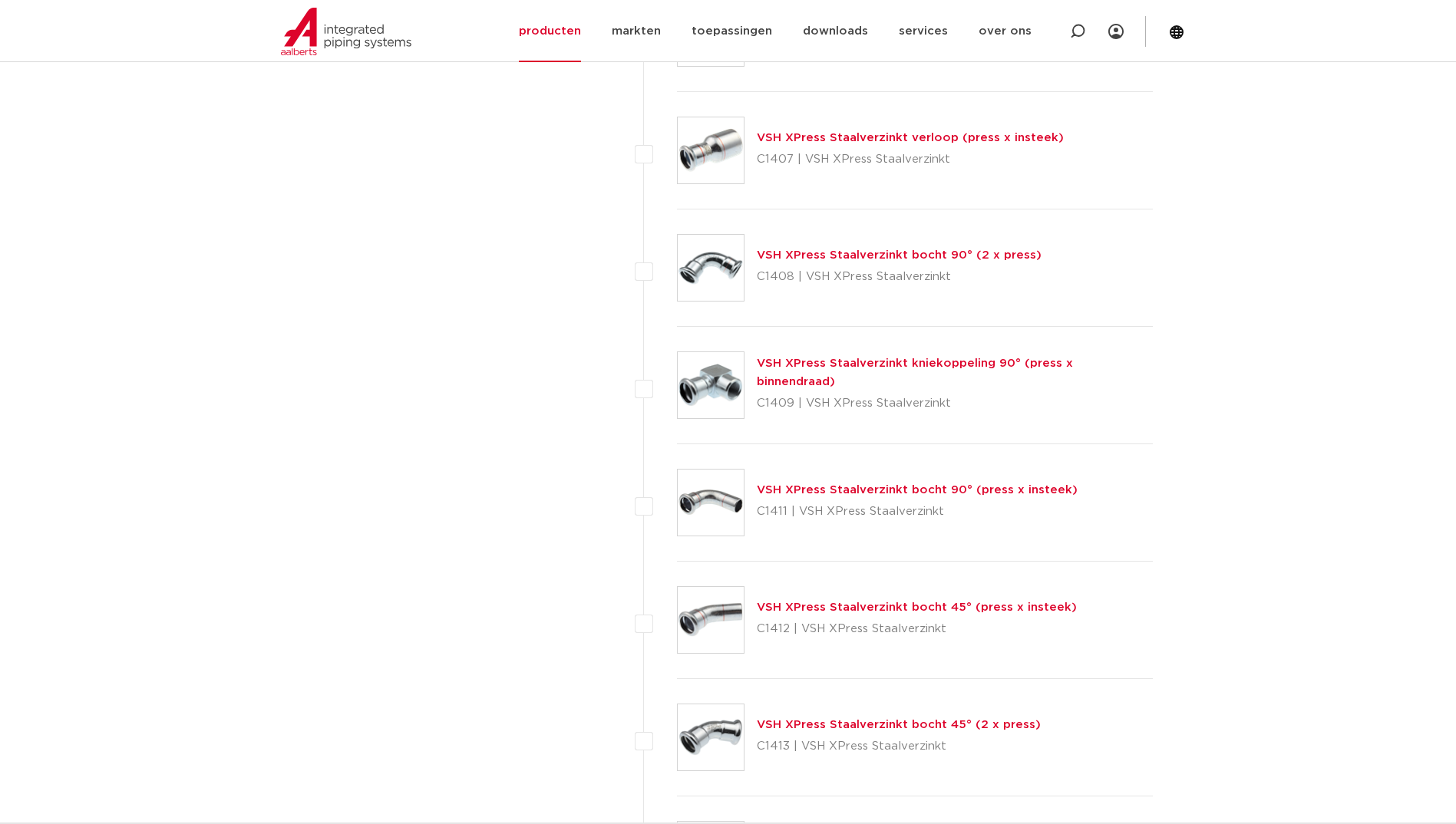
scroll to position [1842, 0]
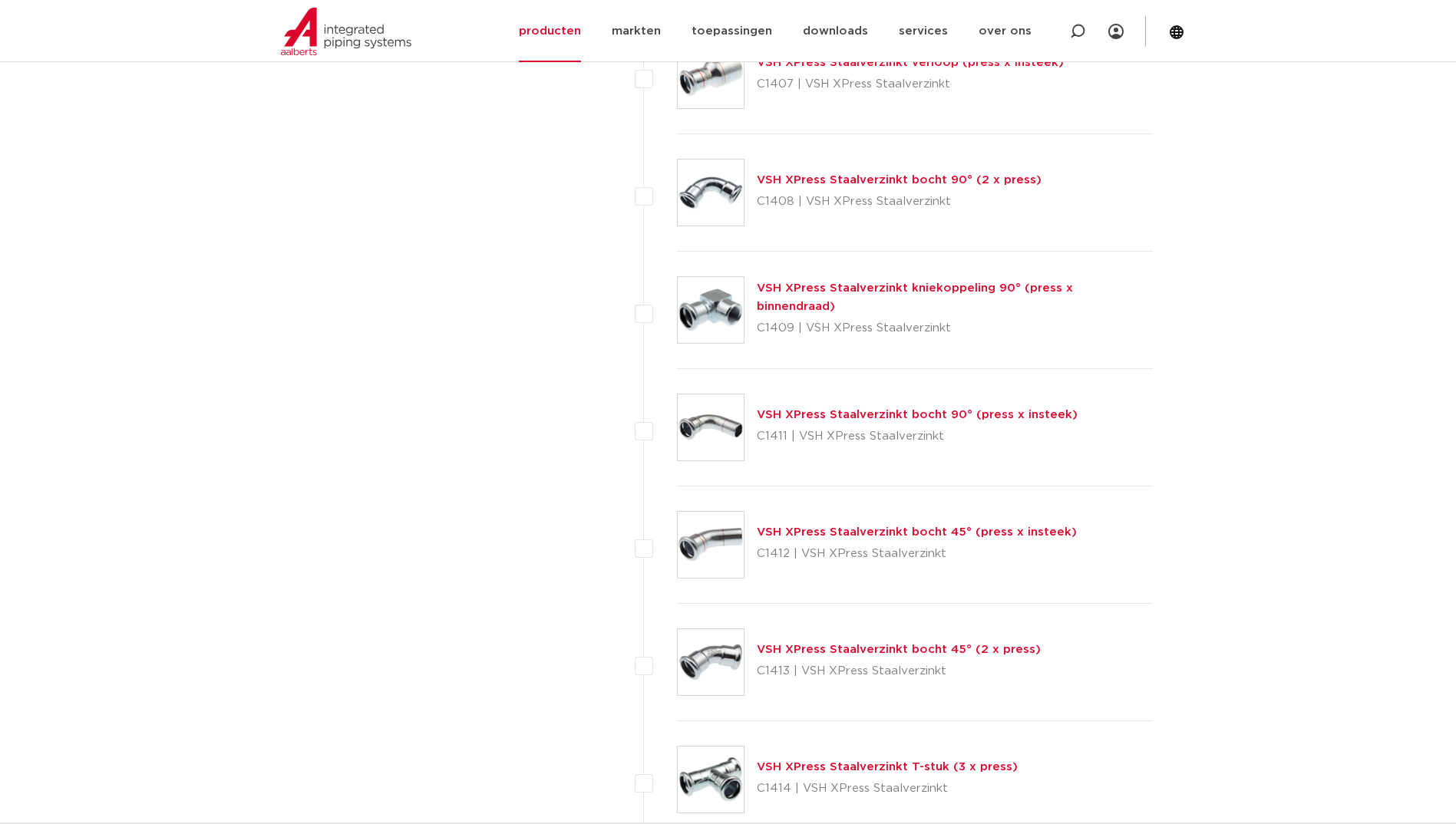
click at [808, 644] on link "VSH XPress Staalverzinkt bocht 45° (2 x press)" at bounding box center [899, 650] width 284 height 12
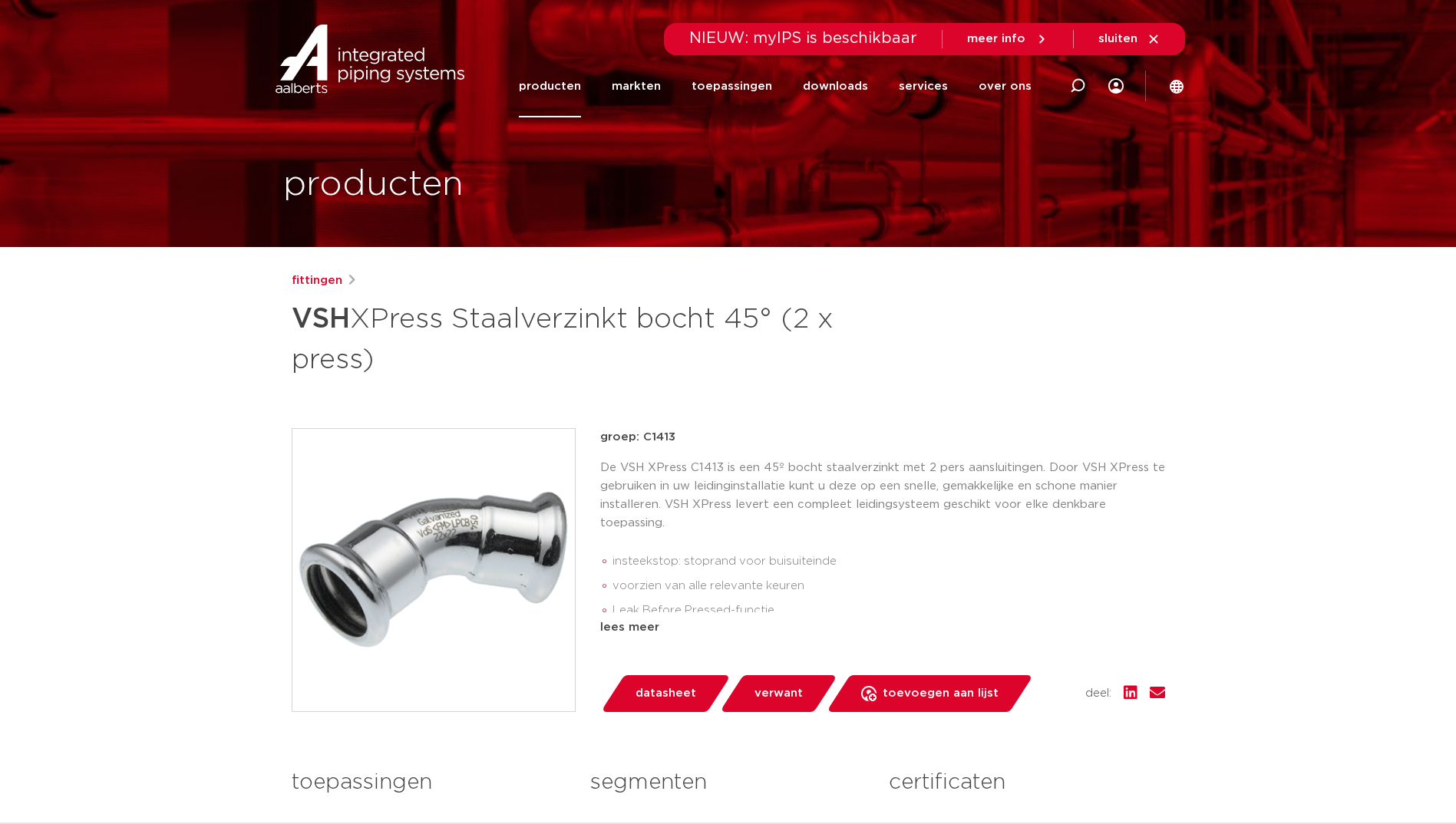
drag, startPoint x: 293, startPoint y: 319, endPoint x: 375, endPoint y: 349, distance: 87.3
click at [375, 349] on h1 "VSH XPress Staalverzinkt bocht 45° (2 x press)" at bounding box center [580, 338] width 577 height 83
copy h1 "VSH XPress Staalverzinkt bocht 45° (2 x press)"
drag, startPoint x: 682, startPoint y: 438, endPoint x: 645, endPoint y: 442, distance: 37.2
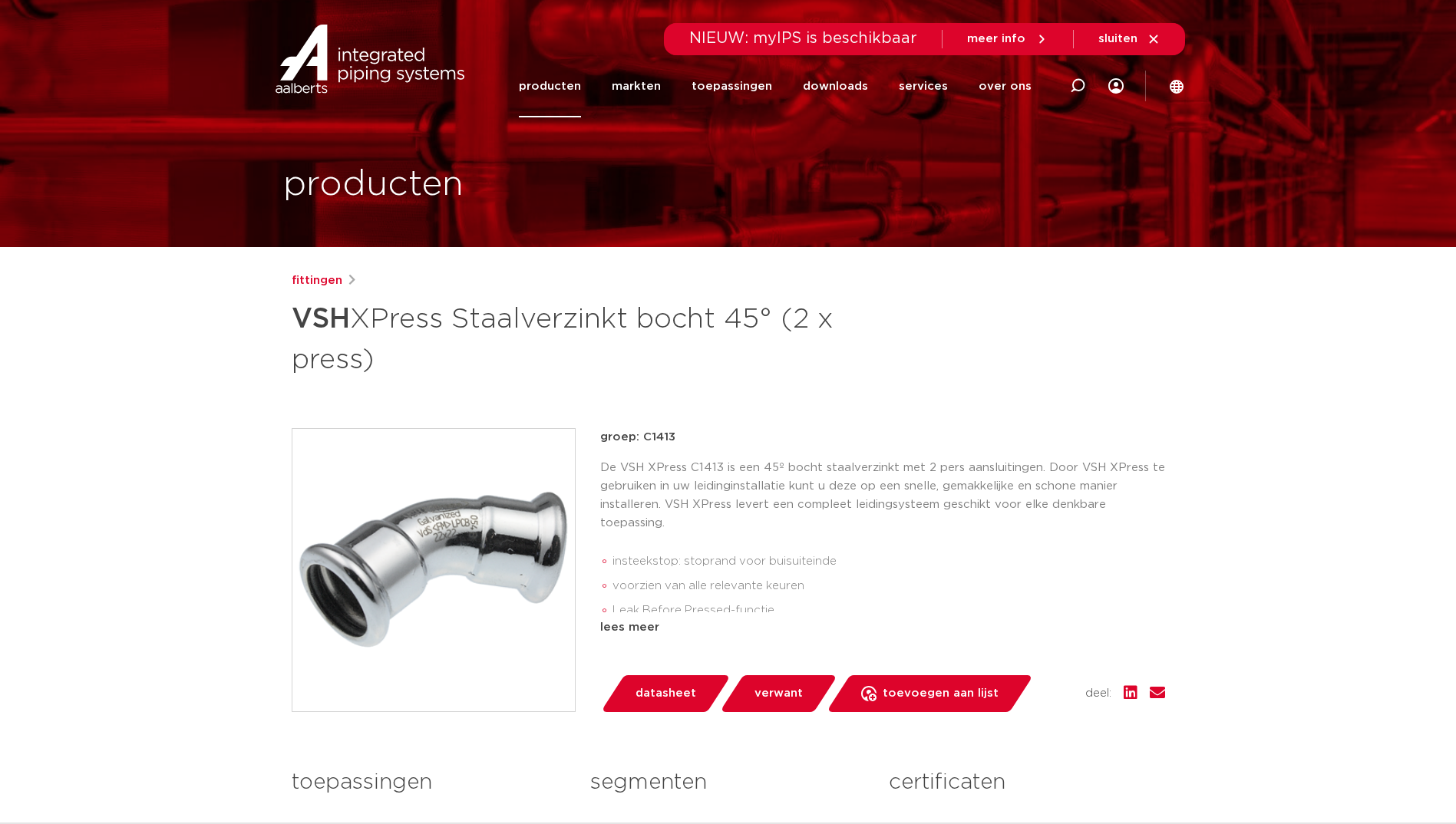
click at [645, 442] on p "groep: C1413" at bounding box center [882, 437] width 565 height 18
copy p "C1413"
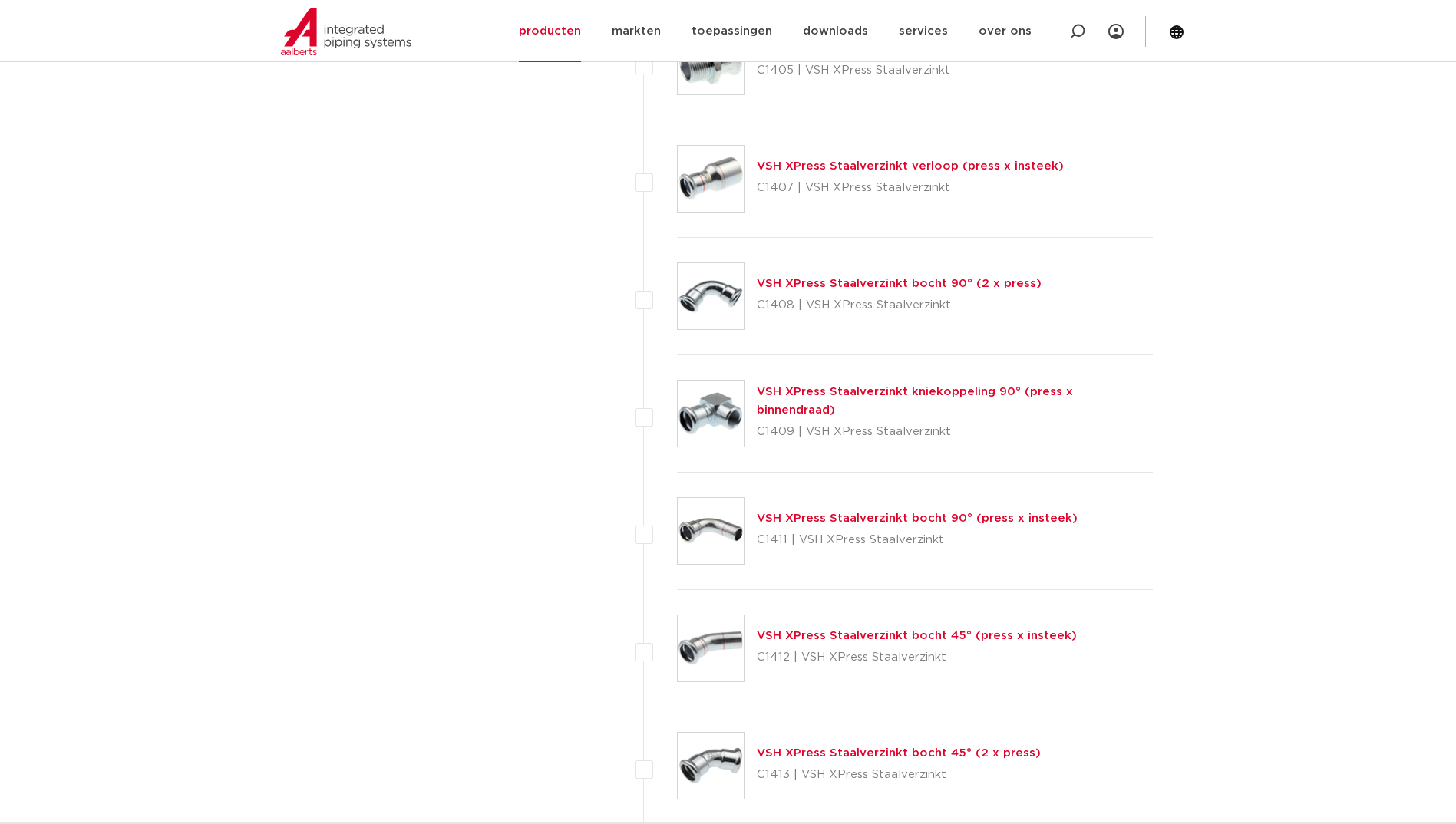
scroll to position [1842, 0]
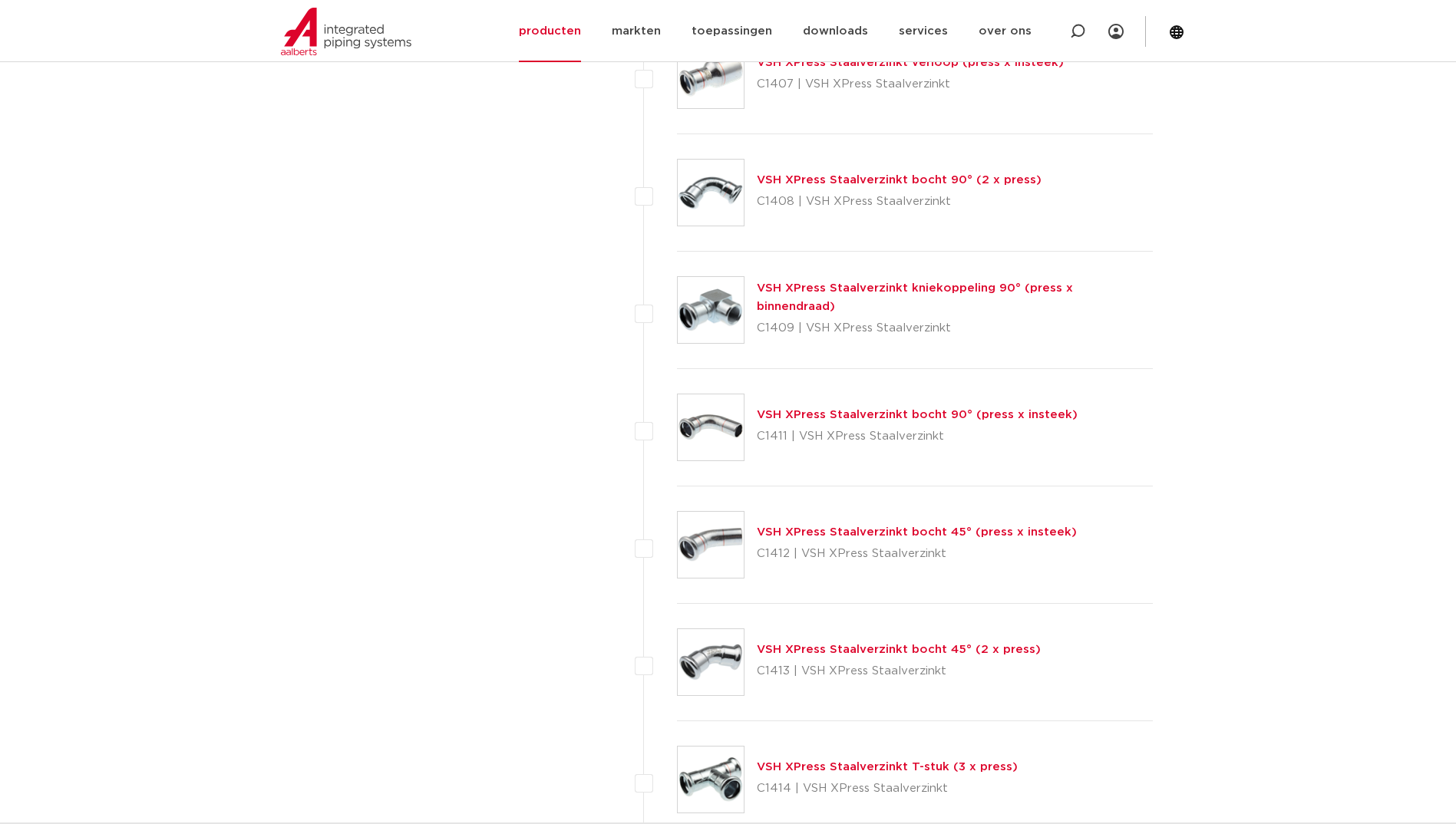
click at [844, 527] on link "VSH XPress Staalverzinkt bocht 45° (press x insteek)" at bounding box center [917, 532] width 320 height 12
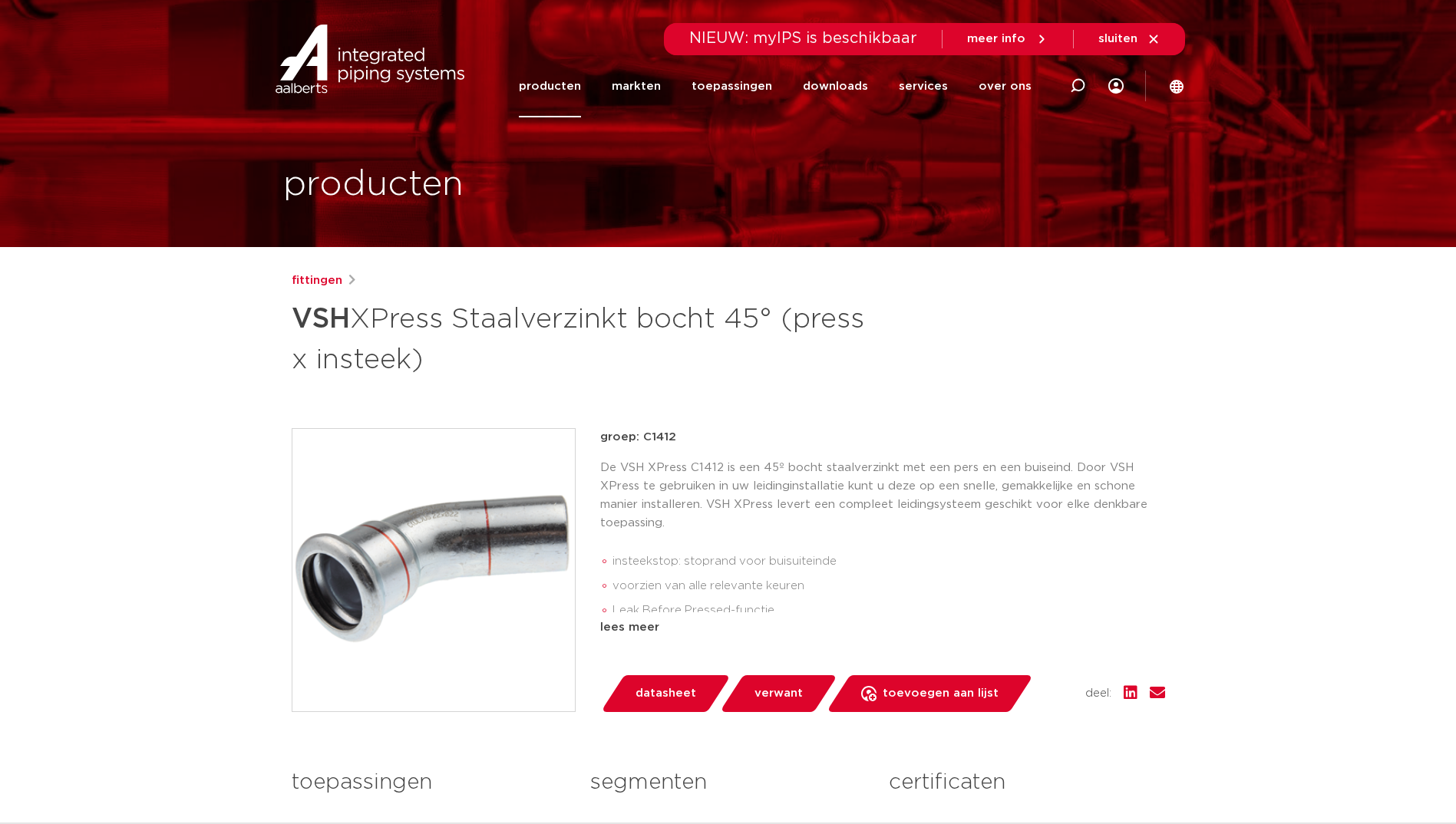
drag, startPoint x: 301, startPoint y: 309, endPoint x: 517, endPoint y: 347, distance: 219.3
click at [517, 347] on h1 "VSH XPress Staalverzinkt bocht 45° (press x insteek)" at bounding box center [580, 338] width 577 height 83
copy h1 "VSH XPress Staalverzinkt bocht 45° (press x insteek)"
click at [412, 561] on img at bounding box center [434, 569] width 283 height 283
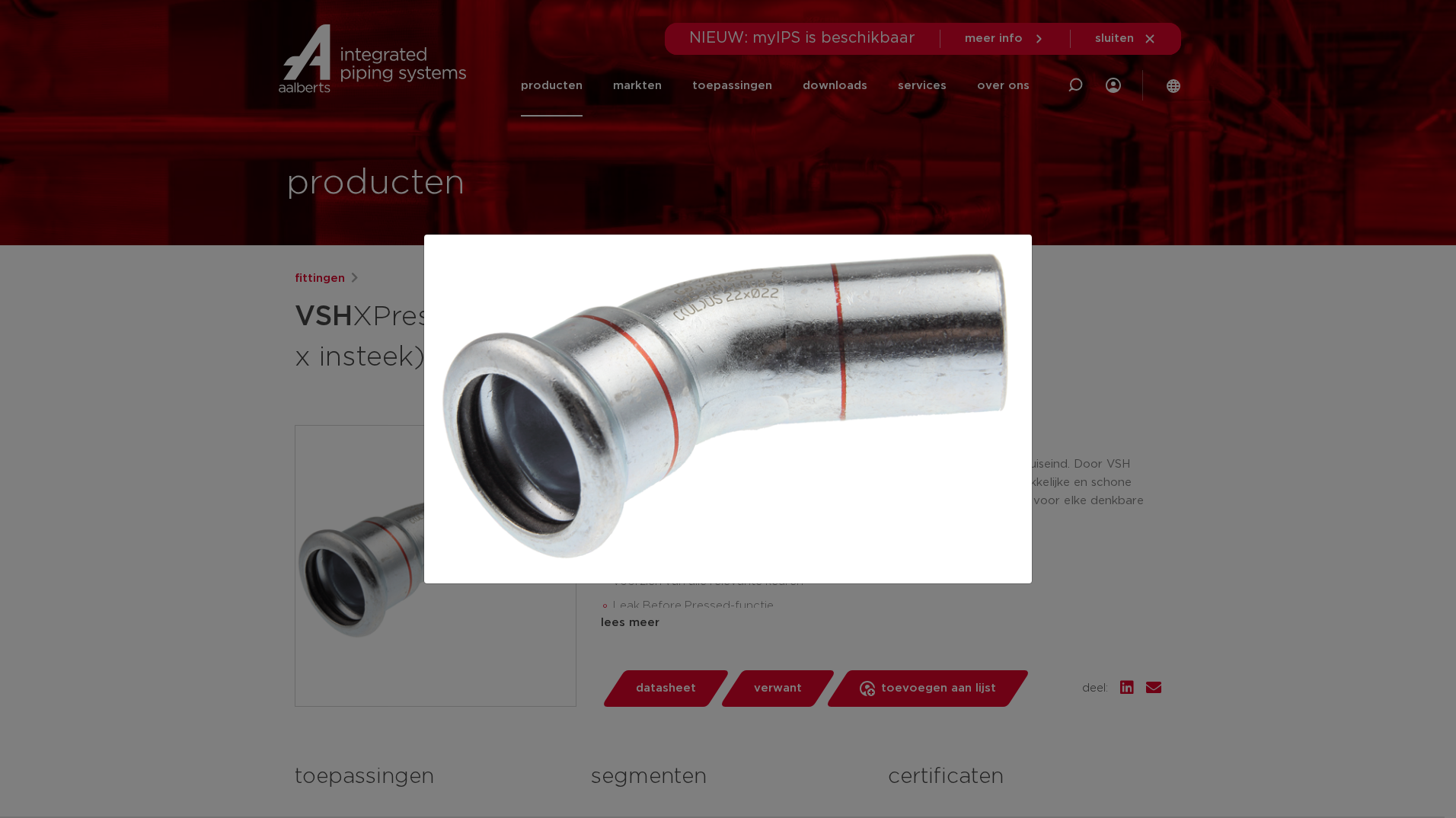
click at [155, 139] on div at bounding box center [728, 409] width 1456 height 818
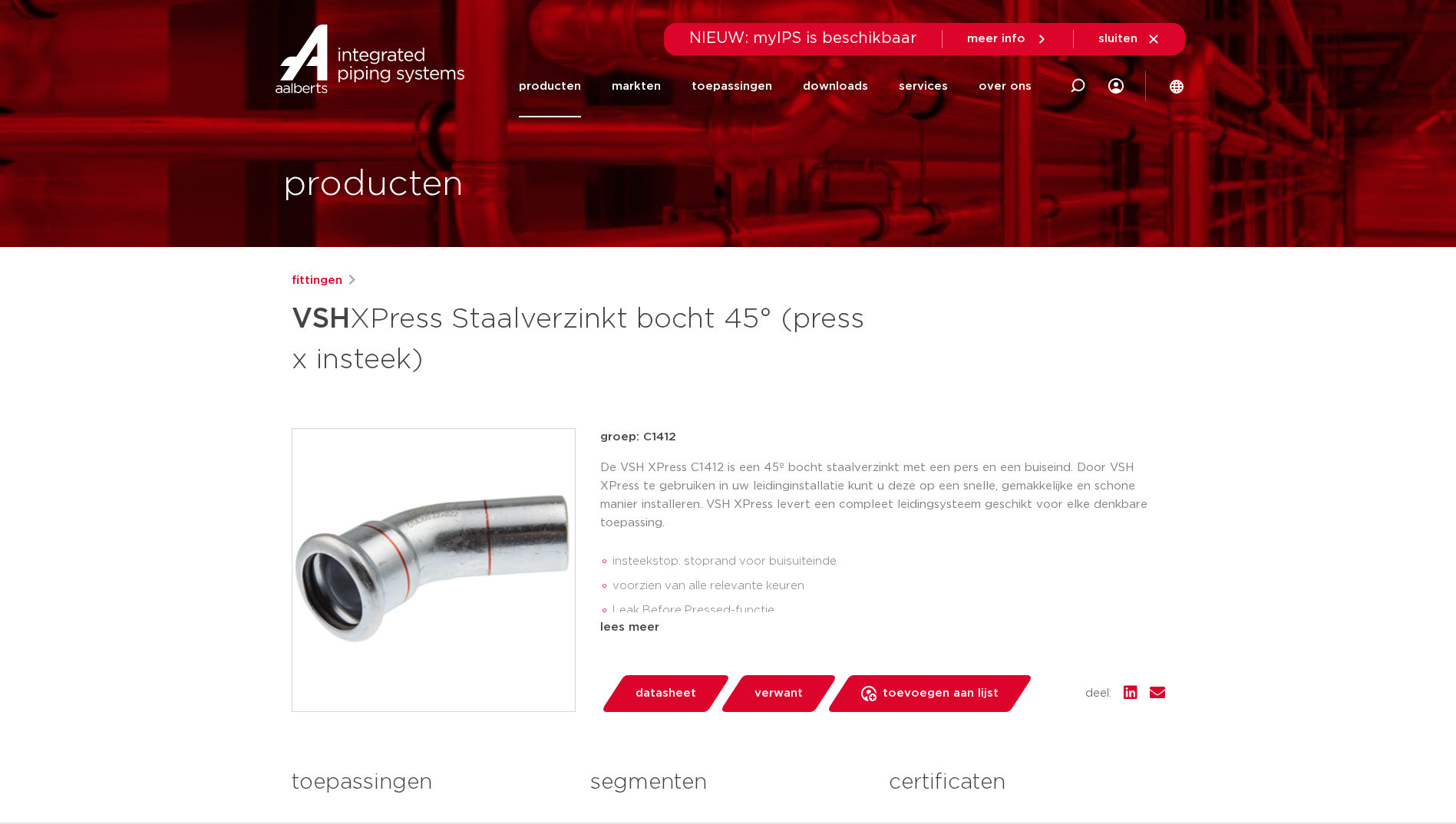
drag, startPoint x: 681, startPoint y: 438, endPoint x: 640, endPoint y: 442, distance: 41.2
click at [640, 442] on p "groep: C1412" at bounding box center [882, 437] width 565 height 18
copy p "C1412"
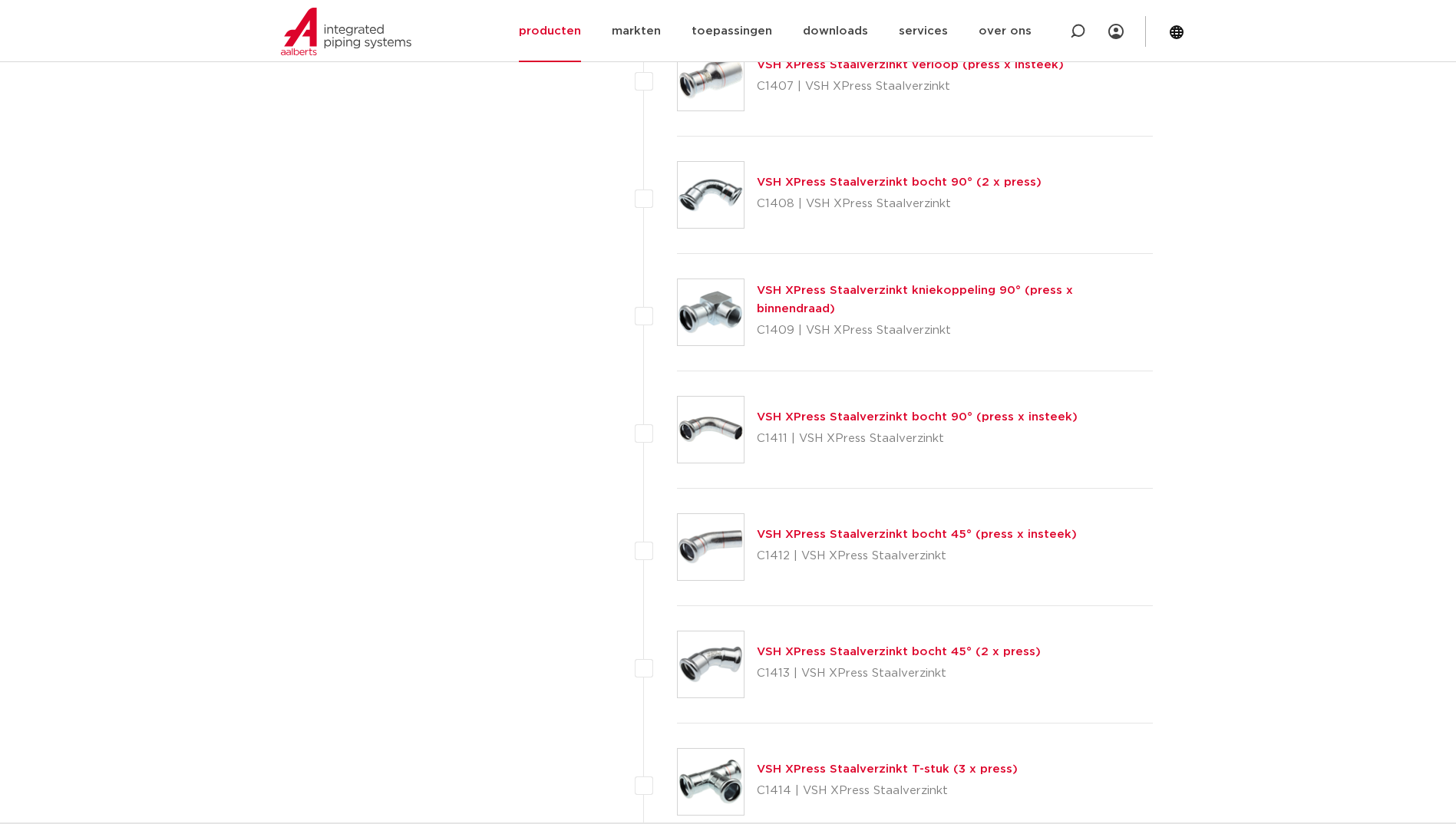
scroll to position [1842, 0]
